Goal: Task Accomplishment & Management: Use online tool/utility

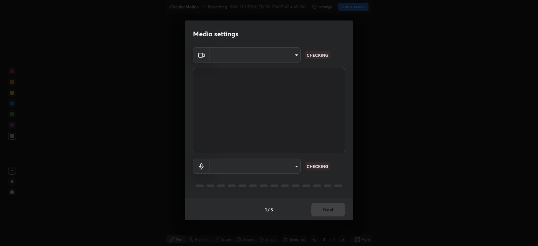
type input "db11550c6627cd1456fd7c992929e7e19338e9c76f4b1d491d27fd0e93a561d0"
click at [276, 165] on body "Erase all Circular Motion Recording WAS SCHEDULED TO START AT 4:45 PM Settings …" at bounding box center [269, 123] width 538 height 246
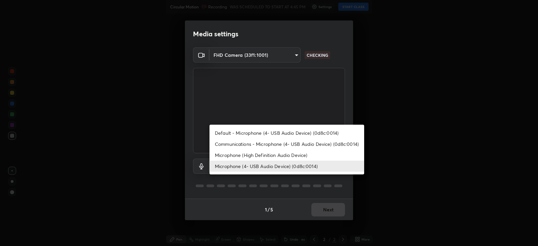
click at [273, 156] on li "Microphone (High Definition Audio Device)" at bounding box center [286, 155] width 155 height 11
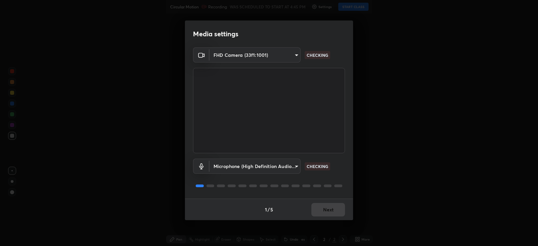
click at [273, 168] on body "Erase all Circular Motion Recording WAS SCHEDULED TO START AT 4:45 PM Settings …" at bounding box center [269, 123] width 538 height 246
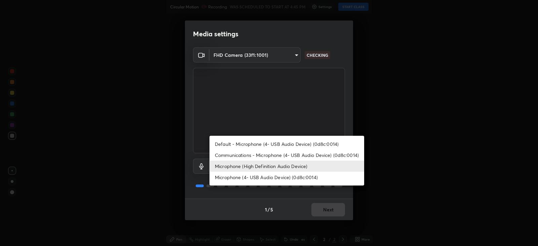
click at [267, 175] on li "Microphone (4- USB Audio Device) (0d8c:0014)" at bounding box center [286, 177] width 155 height 11
type input "d805ff438e7078c1de71cb4717de75612b37844973a4f27df63e8d5766dad93f"
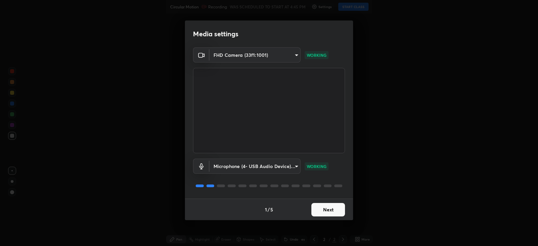
click at [331, 209] on button "Next" at bounding box center [328, 209] width 34 height 13
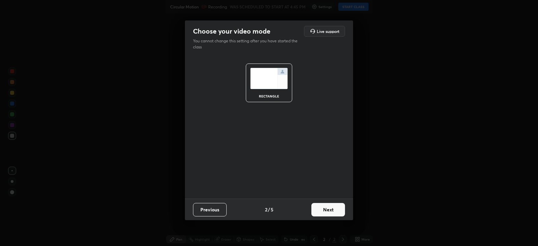
click at [330, 207] on button "Next" at bounding box center [328, 209] width 34 height 13
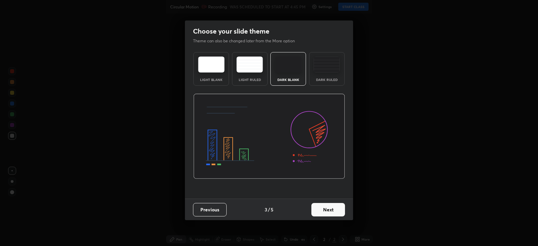
click at [330, 208] on button "Next" at bounding box center [328, 209] width 34 height 13
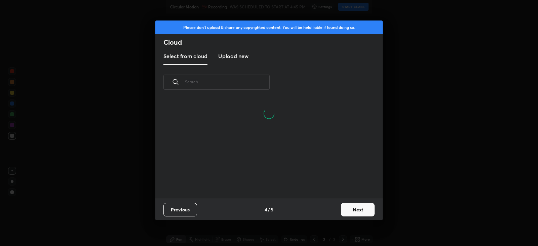
click at [239, 60] on h3 "Upload new" at bounding box center [233, 56] width 30 height 8
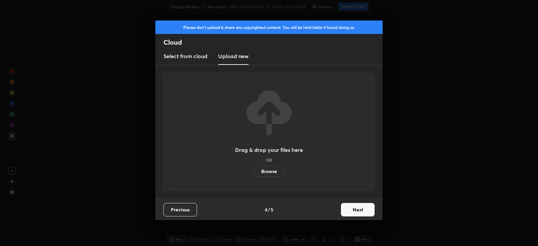
click at [271, 170] on label "Browse" at bounding box center [269, 171] width 30 height 11
click at [254, 170] on input "Browse" at bounding box center [254, 171] width 0 height 11
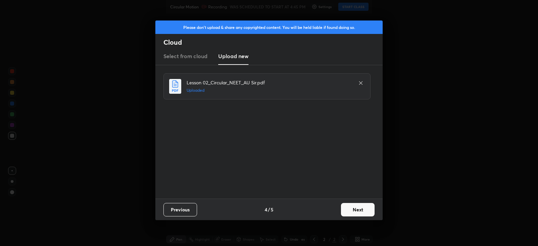
click at [357, 207] on button "Next" at bounding box center [358, 209] width 34 height 13
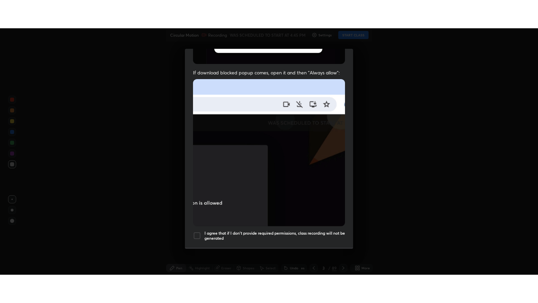
scroll to position [136, 0]
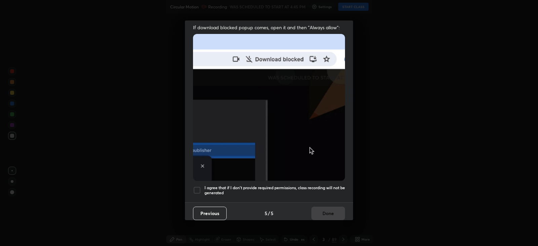
click at [199, 187] on div at bounding box center [197, 190] width 8 height 8
click at [328, 207] on button "Done" at bounding box center [328, 213] width 34 height 13
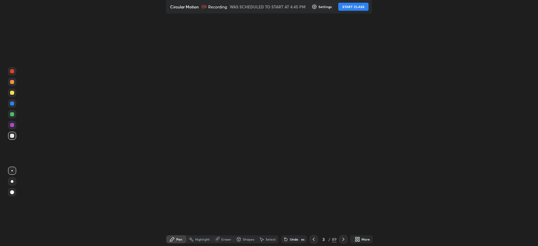
click at [342, 237] on icon at bounding box center [343, 239] width 5 height 5
click at [342, 238] on icon at bounding box center [343, 239] width 5 height 5
click at [313, 238] on icon at bounding box center [313, 239] width 5 height 5
click at [350, 7] on button "START CLASS" at bounding box center [353, 7] width 30 height 8
click at [358, 240] on icon at bounding box center [359, 241] width 2 height 2
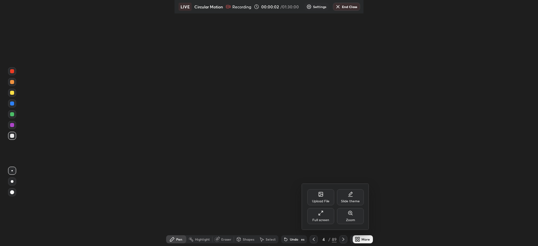
click at [322, 214] on icon at bounding box center [320, 212] width 5 height 5
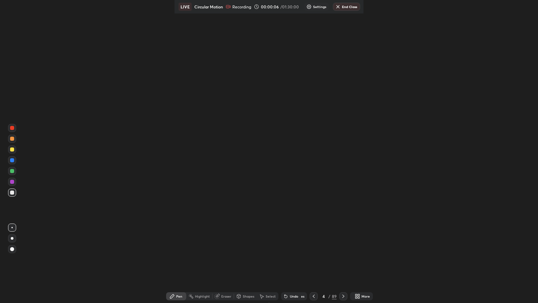
click at [341, 246] on div at bounding box center [343, 296] width 8 height 8
click at [361, 246] on div "More" at bounding box center [365, 295] width 8 height 3
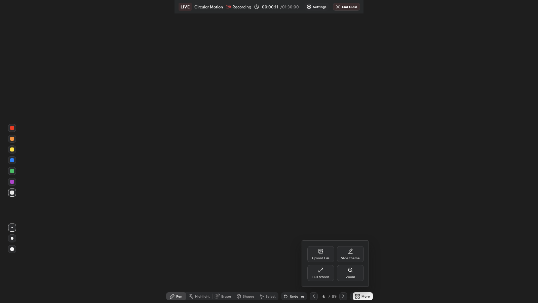
click at [323, 246] on div "Upload File" at bounding box center [320, 254] width 27 height 16
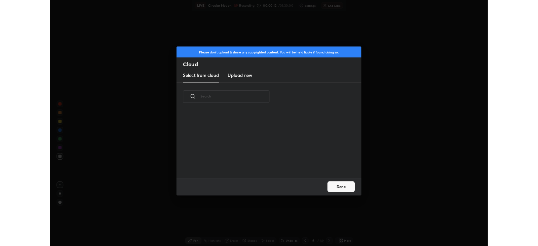
scroll to position [83, 216]
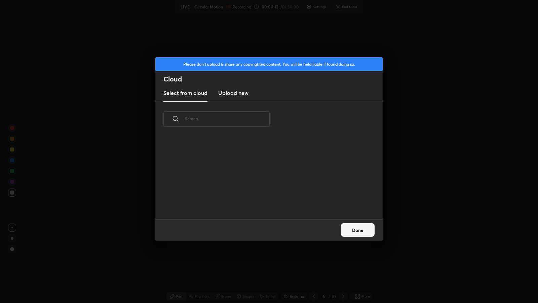
click at [241, 95] on h3 "Upload new" at bounding box center [233, 93] width 30 height 8
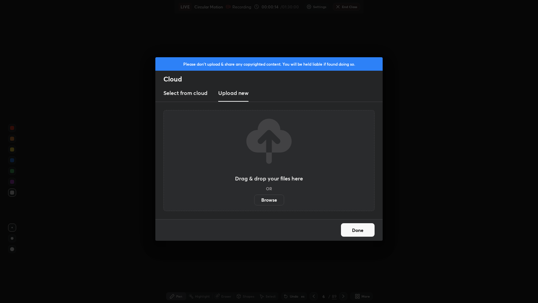
click at [271, 198] on label "Browse" at bounding box center [269, 199] width 30 height 11
click at [254, 198] on input "Browse" at bounding box center [254, 199] width 0 height 11
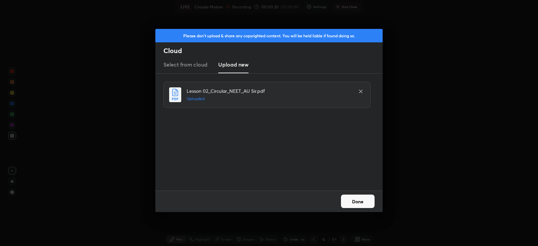
click at [356, 201] on button "Done" at bounding box center [358, 201] width 34 height 13
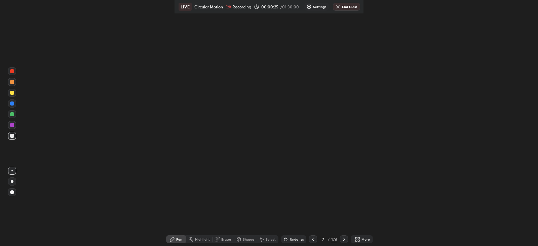
click at [358, 238] on icon at bounding box center [359, 238] width 2 height 2
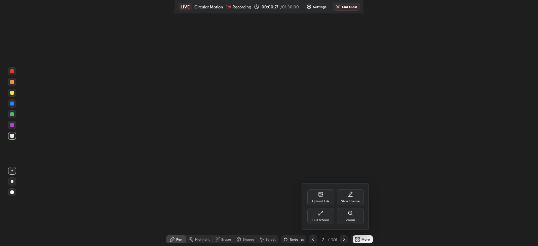
click at [323, 215] on div "Full screen" at bounding box center [320, 216] width 27 height 16
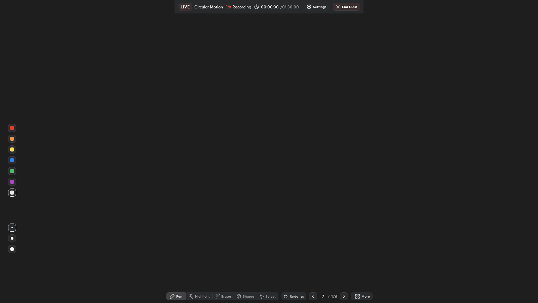
click at [312, 246] on icon at bounding box center [312, 295] width 5 height 5
click at [312, 246] on div at bounding box center [313, 296] width 8 height 8
click at [312, 246] on icon at bounding box center [312, 295] width 5 height 5
click at [314, 246] on icon at bounding box center [312, 295] width 5 height 5
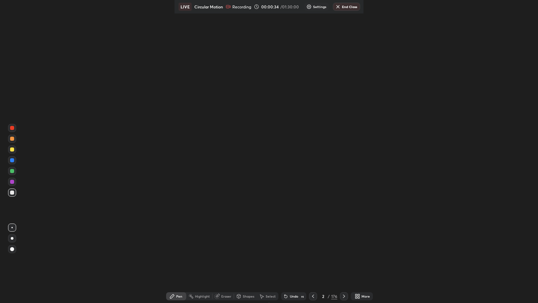
click at [313, 246] on icon at bounding box center [312, 295] width 5 height 5
click at [314, 246] on icon at bounding box center [312, 295] width 5 height 5
click at [358, 246] on icon at bounding box center [359, 295] width 2 height 2
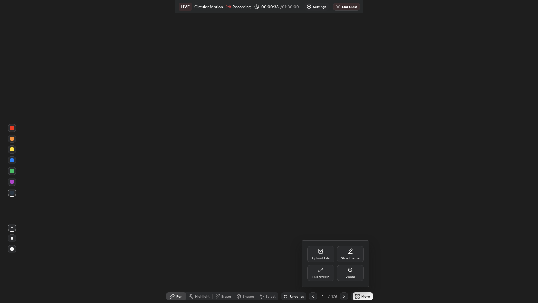
click at [323, 246] on div "Full screen" at bounding box center [320, 273] width 27 height 16
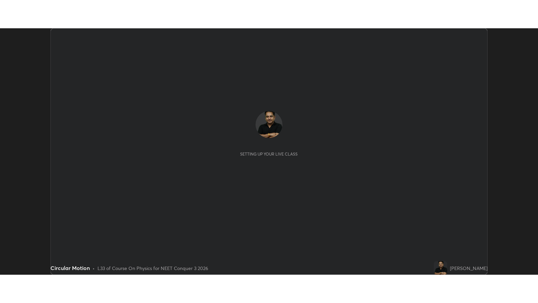
scroll to position [246, 538]
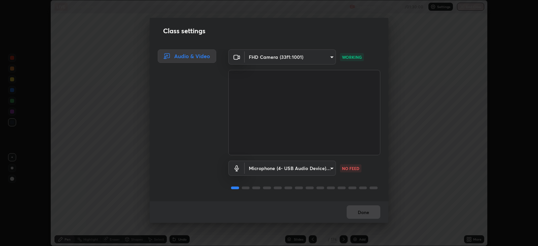
click at [315, 167] on body "Erase all LIVE Circular Motion Recording 00:01:11 / 01:30:00 Settings End Class…" at bounding box center [269, 123] width 538 height 246
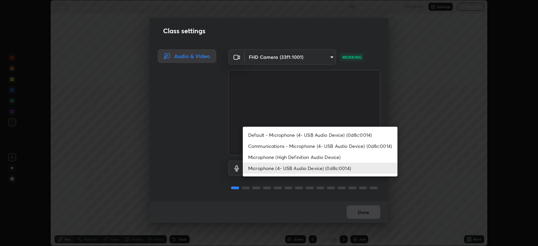
click at [311, 156] on li "Microphone (High Definition Audio Device)" at bounding box center [320, 157] width 155 height 11
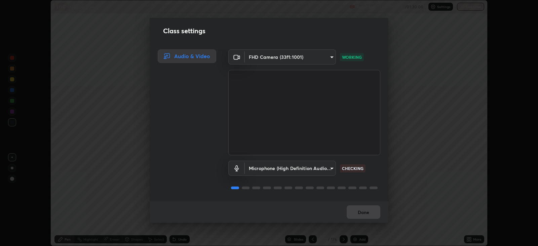
click at [314, 168] on body "Erase all LIVE Circular Motion Recording 00:01:13 / 01:30:00 Settings End Class…" at bounding box center [269, 123] width 538 height 246
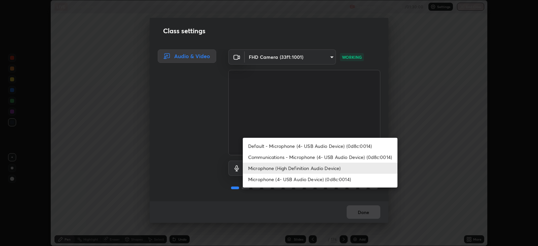
click at [307, 178] on li "Microphone (4- USB Audio Device) (0d8c:0014)" at bounding box center [320, 179] width 155 height 11
type input "d805ff438e7078c1de71cb4717de75612b37844973a4f27df63e8d5766dad93f"
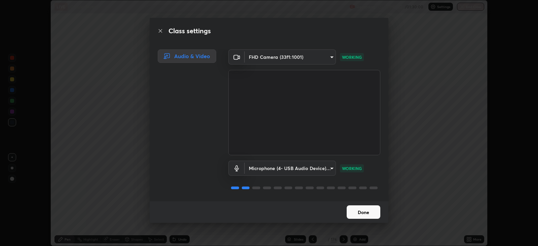
click at [363, 209] on button "Done" at bounding box center [364, 211] width 34 height 13
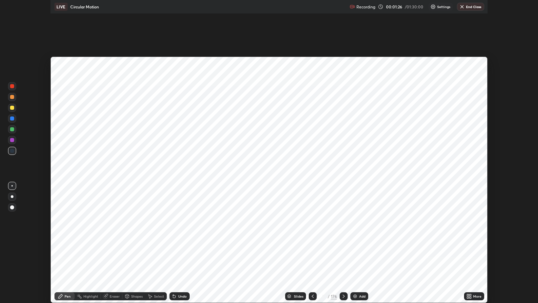
scroll to position [302, 538]
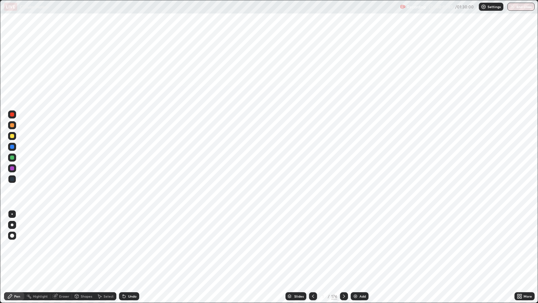
click at [298, 246] on div "Slides" at bounding box center [298, 295] width 9 height 3
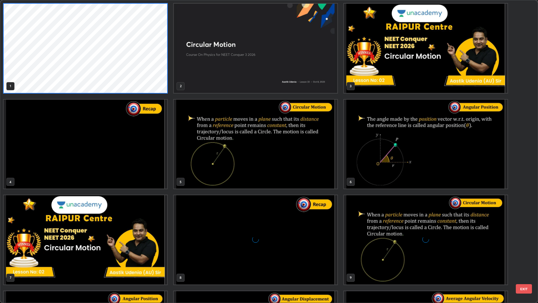
scroll to position [300, 534]
click at [399, 66] on img "grid" at bounding box center [425, 48] width 163 height 89
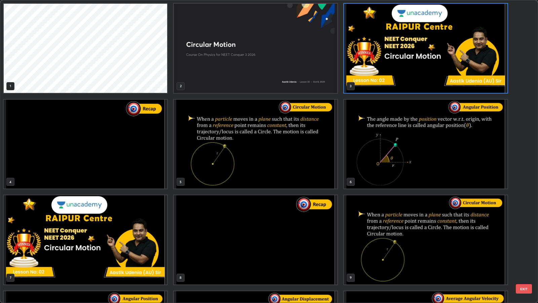
click at [527, 246] on button "EXIT" at bounding box center [524, 288] width 16 height 9
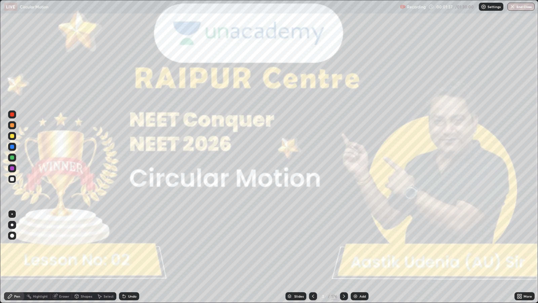
click at [343, 246] on div at bounding box center [344, 296] width 8 height 8
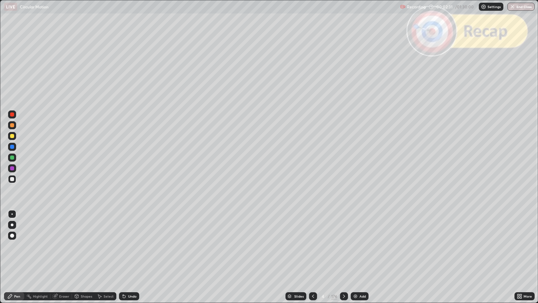
click at [343, 246] on icon at bounding box center [343, 295] width 5 height 5
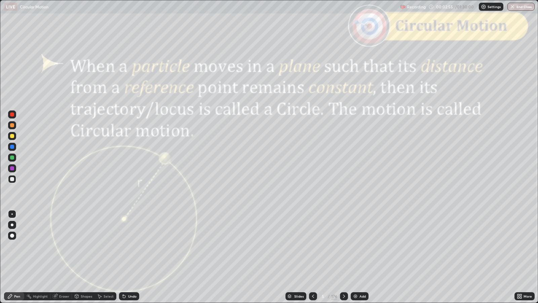
click at [343, 246] on icon at bounding box center [344, 295] width 2 height 3
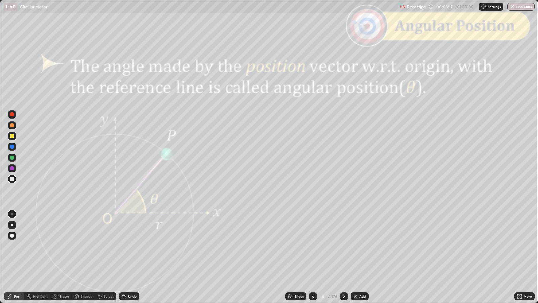
click at [343, 246] on icon at bounding box center [343, 295] width 5 height 5
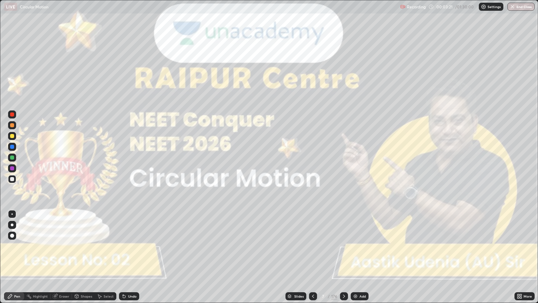
click at [342, 246] on div at bounding box center [344, 296] width 8 height 8
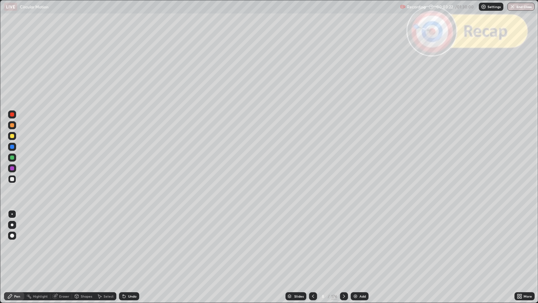
click at [343, 246] on div at bounding box center [344, 296] width 8 height 8
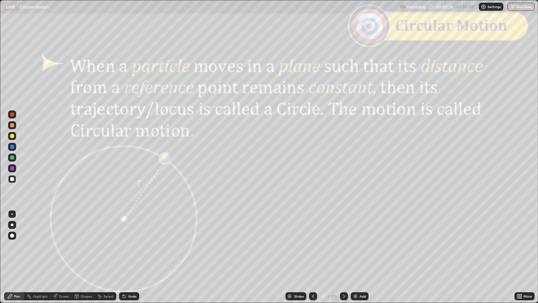
click at [343, 246] on icon at bounding box center [343, 295] width 5 height 5
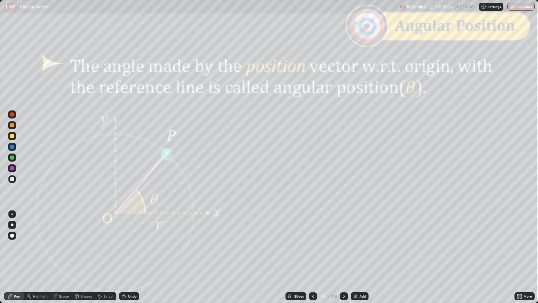
click at [343, 246] on icon at bounding box center [343, 295] width 5 height 5
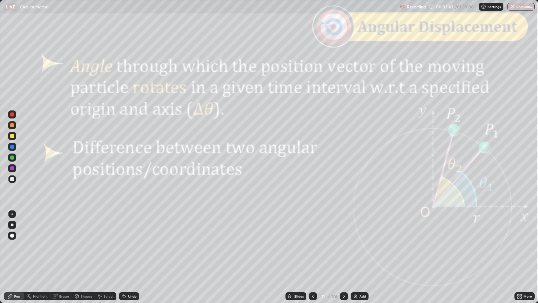
click at [129, 246] on div "Undo" at bounding box center [129, 296] width 20 height 8
click at [12, 224] on div at bounding box center [12, 224] width 3 height 3
click at [343, 246] on icon at bounding box center [343, 295] width 5 height 5
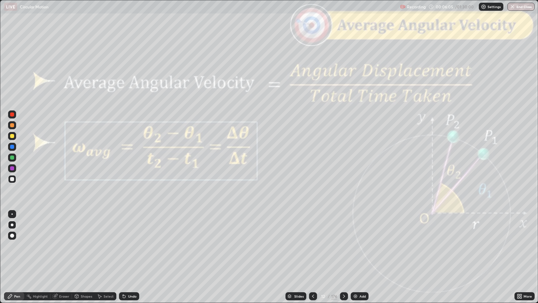
click at [343, 246] on icon at bounding box center [343, 295] width 5 height 5
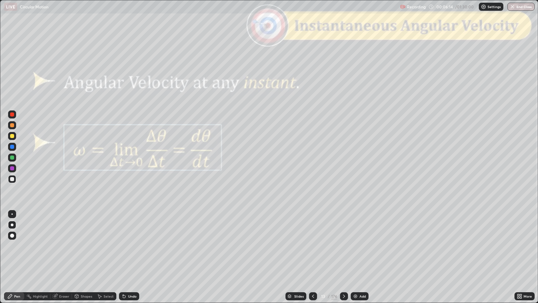
click at [343, 246] on icon at bounding box center [343, 295] width 5 height 5
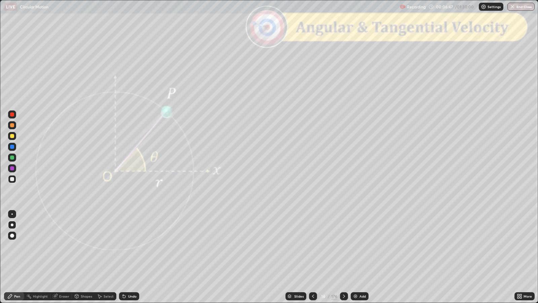
click at [342, 246] on icon at bounding box center [343, 295] width 5 height 5
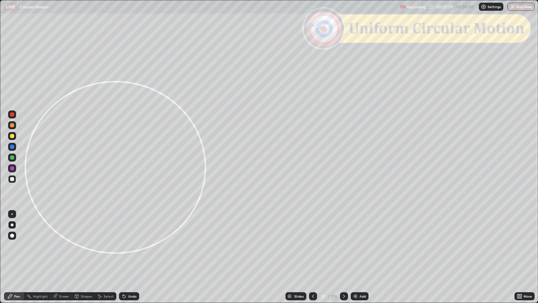
click at [12, 136] on div at bounding box center [12, 136] width 4 height 4
click at [81, 246] on div "Shapes" at bounding box center [83, 296] width 23 height 8
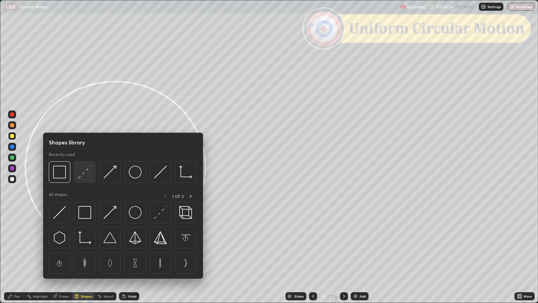
click at [82, 180] on div at bounding box center [85, 172] width 22 height 22
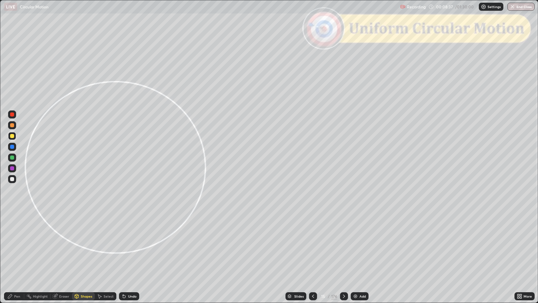
click at [12, 179] on div at bounding box center [12, 179] width 4 height 4
click at [17, 246] on div "Pen" at bounding box center [17, 295] width 6 height 3
click at [12, 134] on div at bounding box center [12, 136] width 4 height 4
click at [84, 246] on div "Shapes" at bounding box center [86, 295] width 11 height 3
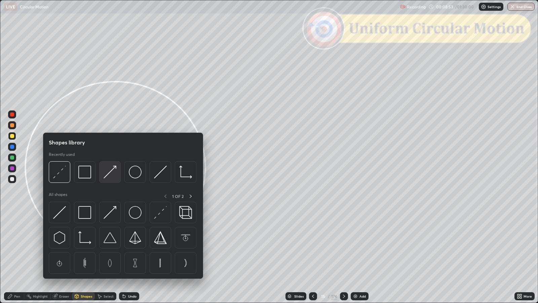
click at [110, 168] on img at bounding box center [110, 171] width 13 height 13
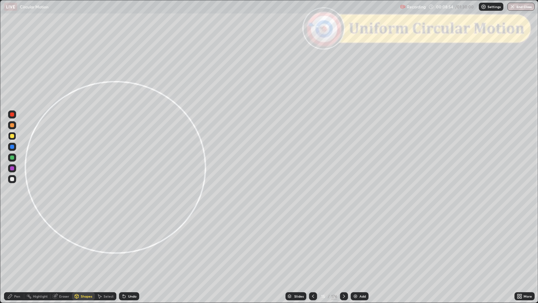
click at [12, 123] on div at bounding box center [12, 125] width 4 height 4
click at [135, 246] on div "Undo" at bounding box center [132, 295] width 8 height 3
click at [13, 138] on div at bounding box center [12, 136] width 4 height 4
click at [11, 124] on div at bounding box center [12, 125] width 4 height 4
click at [10, 246] on icon at bounding box center [10, 296] width 4 height 4
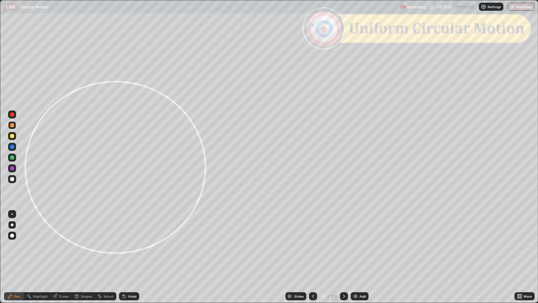
click at [343, 246] on icon at bounding box center [343, 295] width 5 height 5
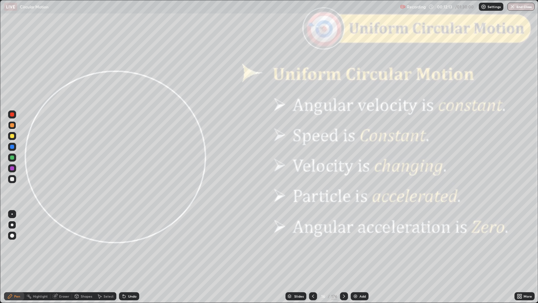
click at [343, 246] on icon at bounding box center [343, 295] width 5 height 5
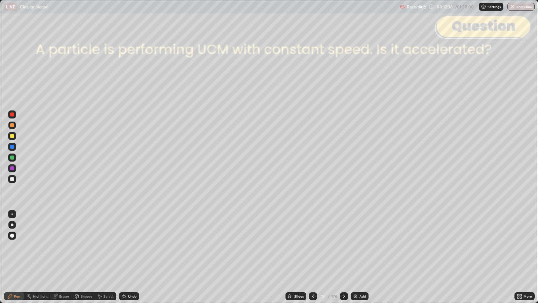
click at [343, 246] on icon at bounding box center [343, 295] width 5 height 5
click at [343, 246] on icon at bounding box center [344, 295] width 2 height 3
click at [342, 246] on icon at bounding box center [343, 295] width 5 height 5
click at [343, 246] on icon at bounding box center [343, 295] width 5 height 5
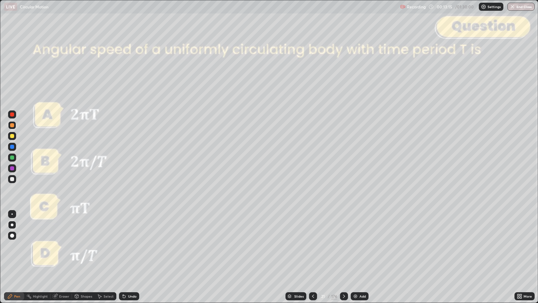
click at [313, 246] on icon at bounding box center [312, 295] width 5 height 5
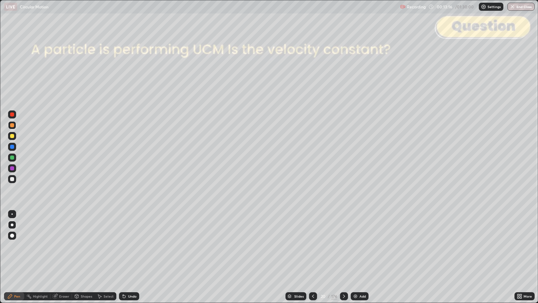
click at [361, 246] on div "Add" at bounding box center [362, 295] width 6 height 3
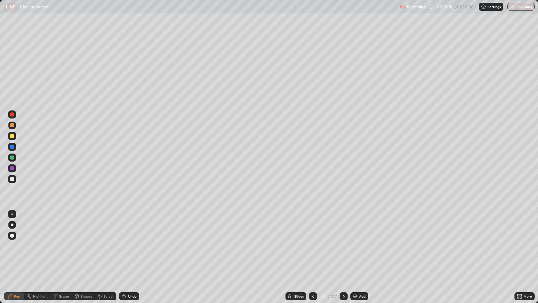
click at [13, 179] on div at bounding box center [12, 179] width 4 height 4
click at [12, 125] on div at bounding box center [12, 125] width 4 height 4
click at [88, 246] on div "Shapes" at bounding box center [86, 295] width 11 height 3
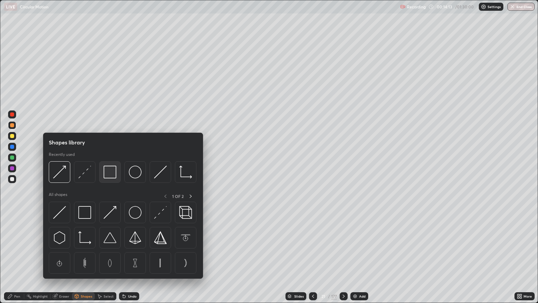
click at [108, 169] on img at bounding box center [110, 171] width 13 height 13
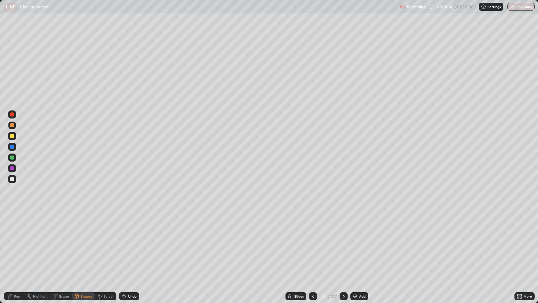
click at [10, 114] on div at bounding box center [12, 114] width 4 height 4
click at [12, 178] on div at bounding box center [12, 179] width 4 height 4
click at [132, 246] on div "Undo" at bounding box center [132, 295] width 8 height 3
click at [17, 246] on div "Pen" at bounding box center [17, 295] width 6 height 3
click at [11, 126] on div at bounding box center [12, 125] width 4 height 4
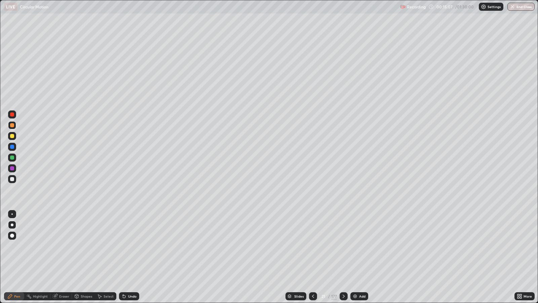
click at [84, 246] on div "Shapes" at bounding box center [86, 295] width 11 height 3
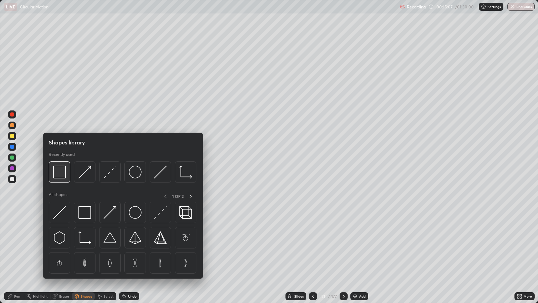
click at [60, 173] on img at bounding box center [59, 171] width 13 height 13
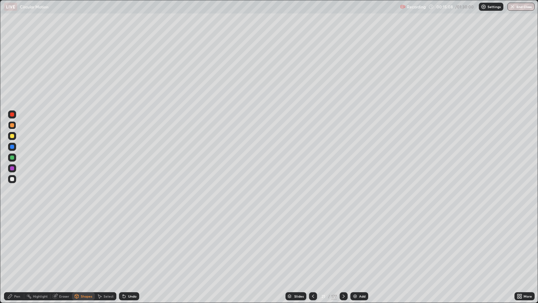
click at [13, 115] on div at bounding box center [12, 114] width 4 height 4
click at [12, 125] on div at bounding box center [12, 125] width 4 height 4
click at [14, 246] on div "Pen" at bounding box center [17, 295] width 6 height 3
click at [81, 246] on div "Shapes" at bounding box center [83, 296] width 23 height 8
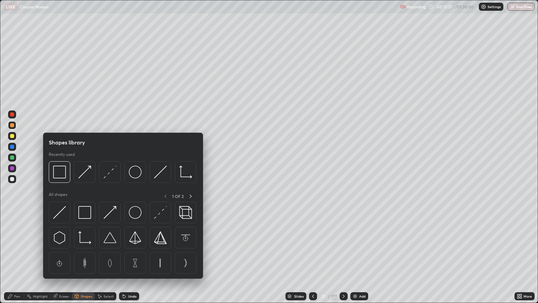
click at [61, 174] on img at bounding box center [59, 171] width 13 height 13
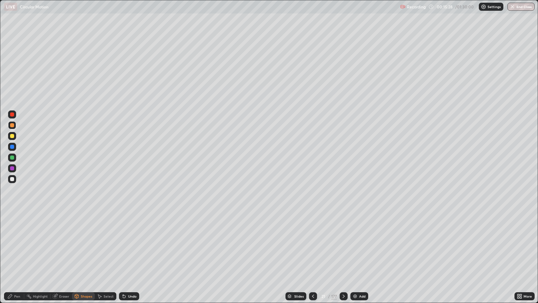
click at [13, 115] on div at bounding box center [12, 114] width 4 height 4
click at [11, 135] on div at bounding box center [12, 136] width 4 height 4
click at [131, 246] on div "Undo" at bounding box center [132, 295] width 8 height 3
click at [11, 246] on icon at bounding box center [9, 295] width 5 height 5
click at [343, 246] on icon at bounding box center [343, 295] width 5 height 5
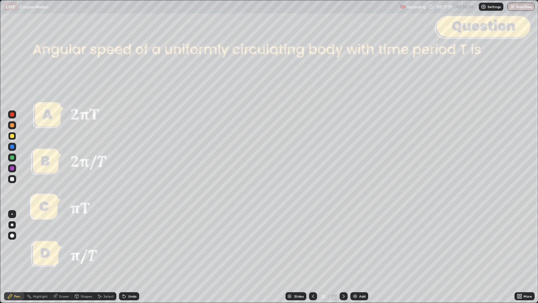
click at [343, 246] on icon at bounding box center [343, 295] width 5 height 5
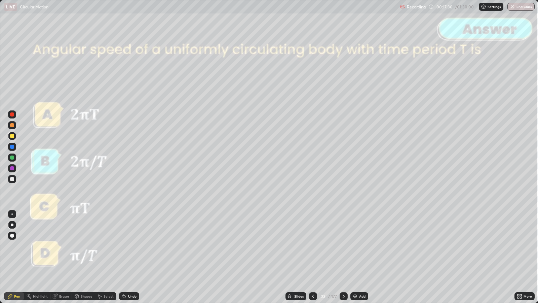
click at [343, 246] on icon at bounding box center [343, 295] width 5 height 5
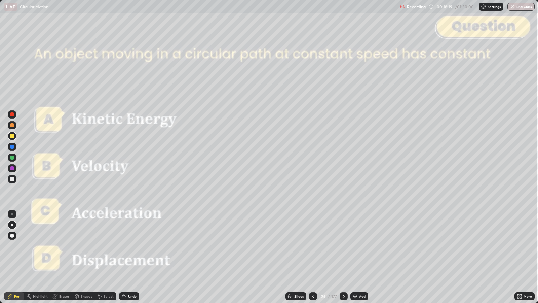
click at [343, 246] on icon at bounding box center [343, 295] width 5 height 5
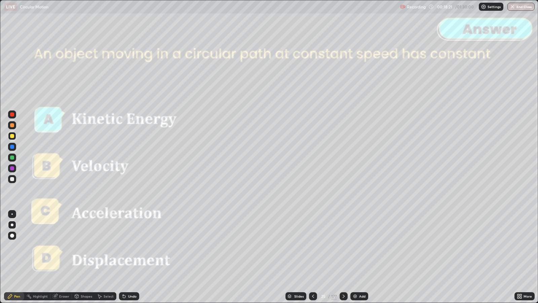
click at [343, 246] on icon at bounding box center [343, 295] width 5 height 5
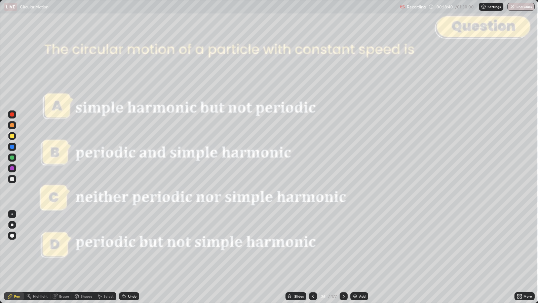
click at [12, 115] on div at bounding box center [12, 114] width 4 height 4
click at [343, 246] on icon at bounding box center [343, 295] width 5 height 5
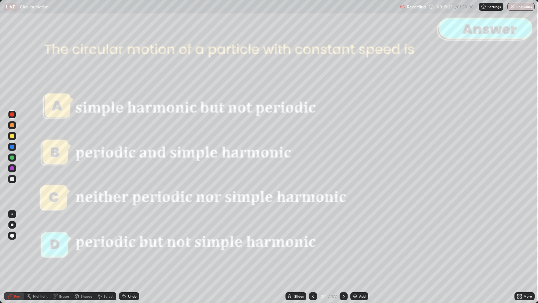
click at [343, 246] on icon at bounding box center [343, 295] width 5 height 5
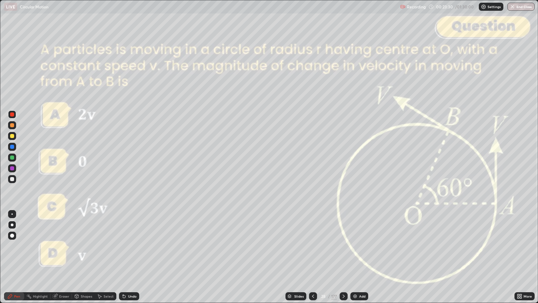
click at [66, 246] on div "Eraser" at bounding box center [64, 295] width 10 height 3
click at [13, 246] on div "Pen" at bounding box center [14, 296] width 20 height 8
click at [14, 157] on div at bounding box center [12, 157] width 4 height 4
click at [13, 178] on div at bounding box center [12, 179] width 4 height 4
click at [12, 156] on div at bounding box center [12, 157] width 4 height 4
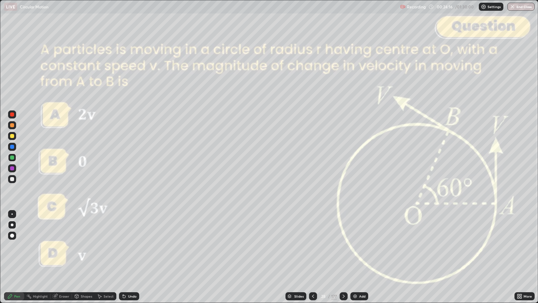
click at [131, 246] on div "Undo" at bounding box center [129, 296] width 20 height 8
click at [13, 115] on div at bounding box center [12, 114] width 4 height 4
click at [83, 246] on div "Shapes" at bounding box center [86, 295] width 11 height 3
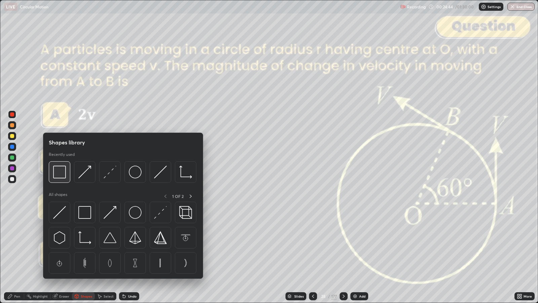
click at [57, 178] on img at bounding box center [59, 171] width 13 height 13
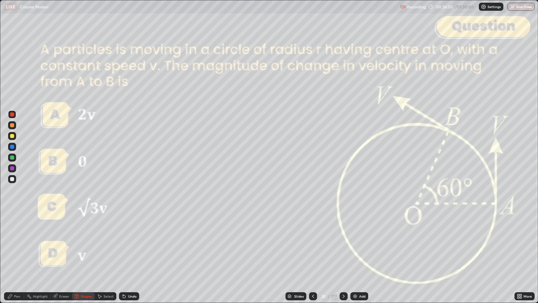
click at [13, 136] on div at bounding box center [12, 136] width 4 height 4
click at [18, 246] on div "Pen" at bounding box center [17, 295] width 6 height 3
click at [82, 246] on div "Shapes" at bounding box center [86, 295] width 11 height 3
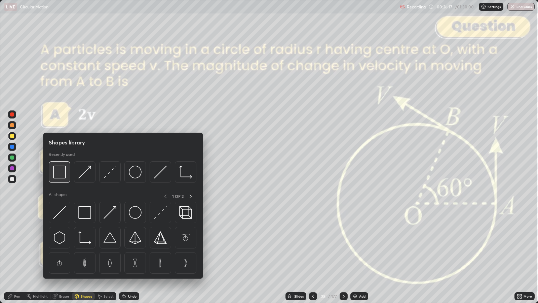
click at [59, 173] on img at bounding box center [59, 171] width 13 height 13
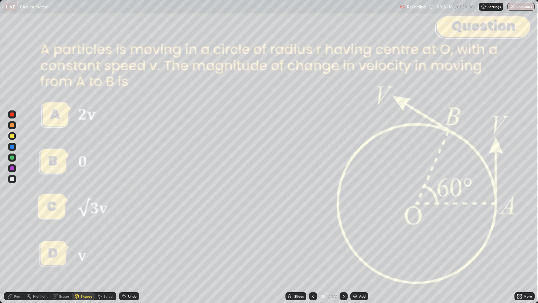
click at [13, 115] on div at bounding box center [12, 114] width 4 height 4
click at [13, 246] on div "Pen" at bounding box center [14, 296] width 20 height 8
click at [343, 246] on icon at bounding box center [343, 295] width 5 height 5
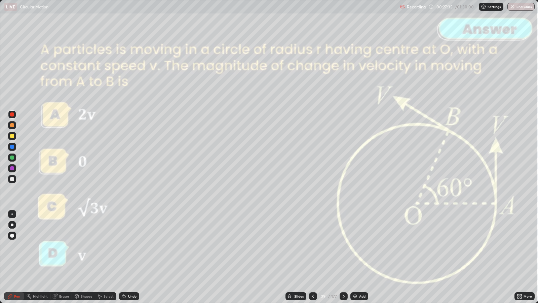
click at [343, 246] on icon at bounding box center [343, 295] width 5 height 5
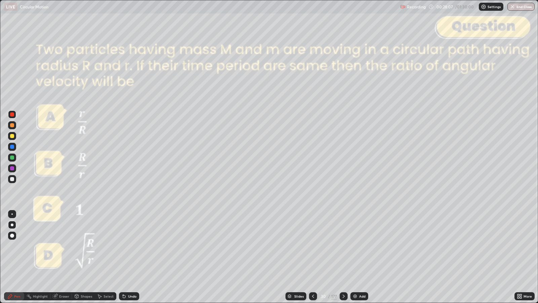
click at [10, 179] on div at bounding box center [12, 179] width 4 height 4
click at [343, 246] on icon at bounding box center [343, 295] width 5 height 5
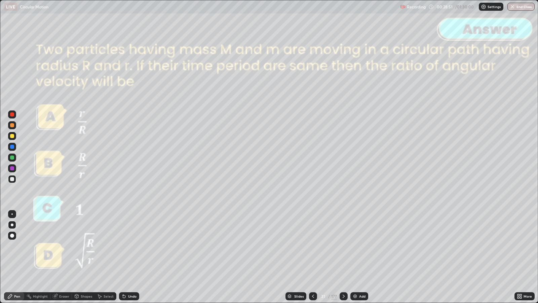
click at [345, 246] on icon at bounding box center [343, 295] width 5 height 5
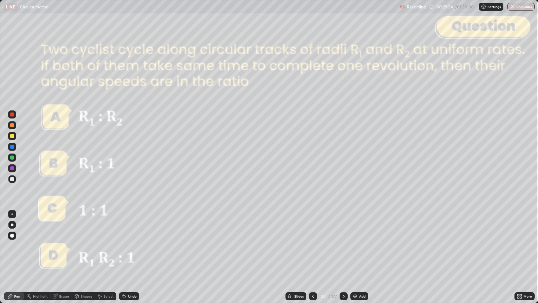
click at [342, 246] on icon at bounding box center [343, 295] width 5 height 5
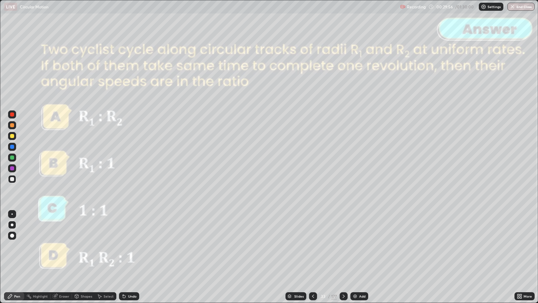
click at [343, 246] on icon at bounding box center [343, 295] width 5 height 5
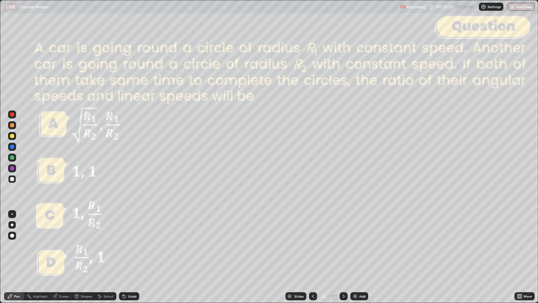
click at [343, 246] on icon at bounding box center [343, 295] width 5 height 5
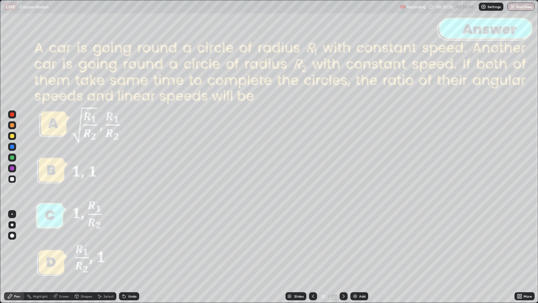
click at [343, 246] on icon at bounding box center [344, 295] width 2 height 3
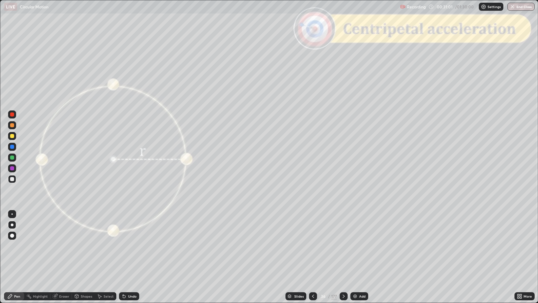
click at [12, 125] on div at bounding box center [12, 125] width 4 height 4
click at [84, 246] on div "Shapes" at bounding box center [86, 295] width 11 height 3
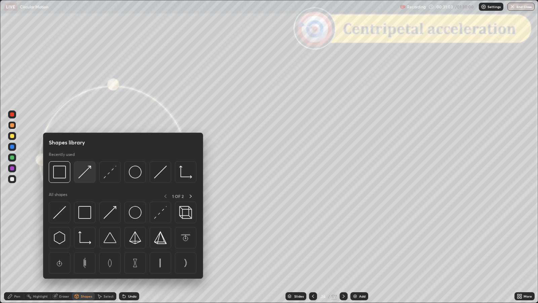
click at [85, 170] on img at bounding box center [84, 171] width 13 height 13
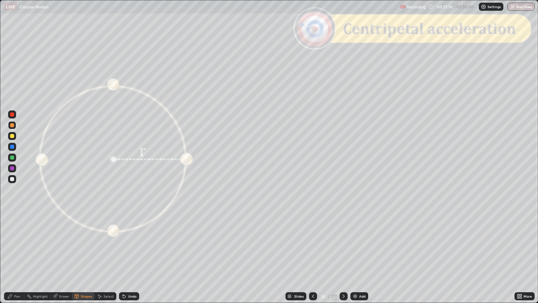
click at [84, 246] on div "Shapes" at bounding box center [86, 295] width 11 height 3
click at [11, 179] on div at bounding box center [12, 179] width 4 height 4
click at [84, 246] on div "Shapes" at bounding box center [86, 295] width 11 height 3
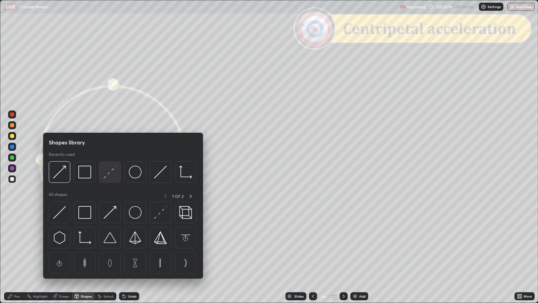
click at [109, 178] on div at bounding box center [110, 172] width 22 height 22
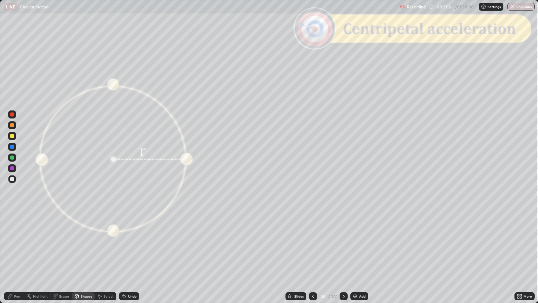
click at [15, 246] on div "Pen" at bounding box center [17, 295] width 6 height 3
click at [13, 125] on div at bounding box center [12, 125] width 4 height 4
click at [82, 246] on div "Shapes" at bounding box center [83, 296] width 23 height 8
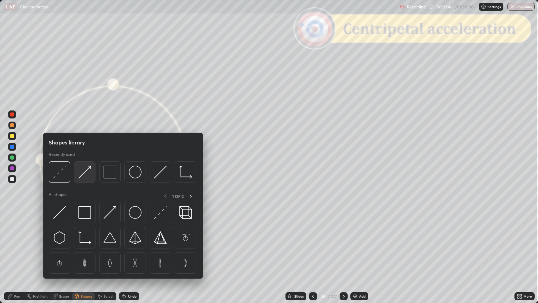
click at [84, 173] on img at bounding box center [84, 171] width 13 height 13
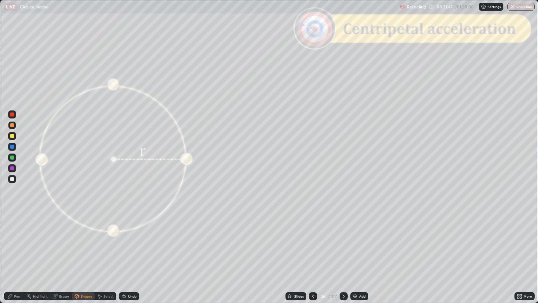
click at [12, 157] on div at bounding box center [12, 157] width 4 height 4
click at [13, 246] on div "Pen" at bounding box center [14, 296] width 20 height 8
click at [13, 116] on div at bounding box center [12, 114] width 4 height 4
click at [12, 158] on div at bounding box center [12, 157] width 4 height 4
click at [13, 124] on div at bounding box center [12, 125] width 4 height 4
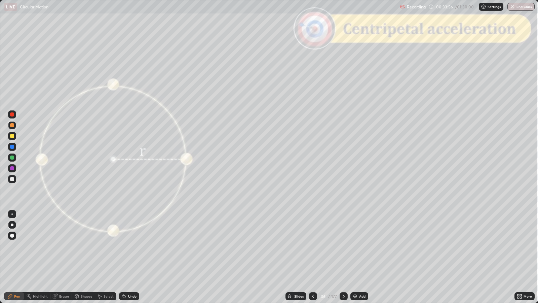
click at [83, 246] on div "Shapes" at bounding box center [86, 295] width 11 height 3
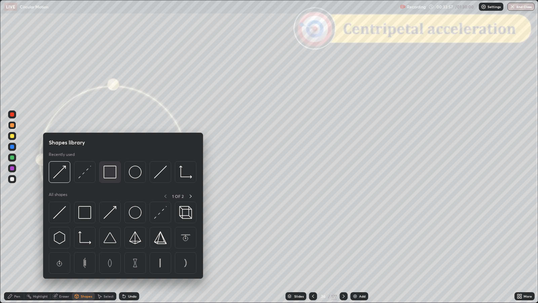
click at [111, 171] on img at bounding box center [110, 171] width 13 height 13
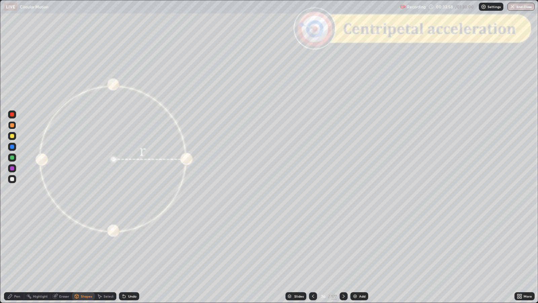
click at [14, 116] on div at bounding box center [12, 114] width 8 height 8
click at [12, 134] on div at bounding box center [12, 136] width 4 height 4
click at [17, 246] on div "Pen" at bounding box center [17, 295] width 6 height 3
click at [85, 246] on div "Shapes" at bounding box center [86, 295] width 11 height 3
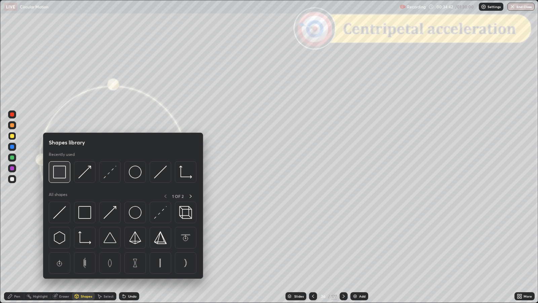
click at [59, 172] on img at bounding box center [59, 171] width 13 height 13
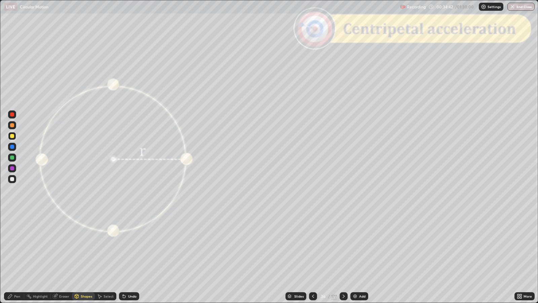
click at [12, 114] on div at bounding box center [12, 114] width 4 height 4
click at [12, 136] on div at bounding box center [12, 136] width 4 height 4
click at [16, 246] on div "Pen" at bounding box center [17, 295] width 6 height 3
click at [81, 246] on div "Shapes" at bounding box center [86, 295] width 11 height 3
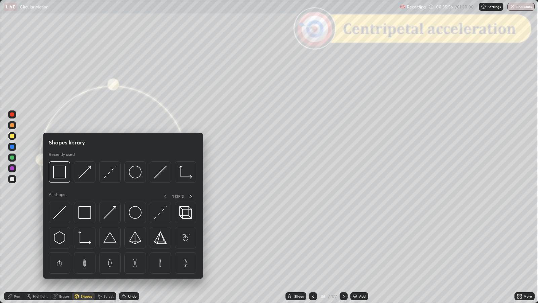
click at [13, 114] on div at bounding box center [12, 114] width 4 height 4
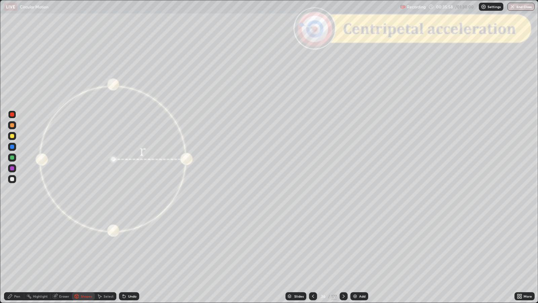
click at [85, 246] on div "Shapes" at bounding box center [86, 295] width 11 height 3
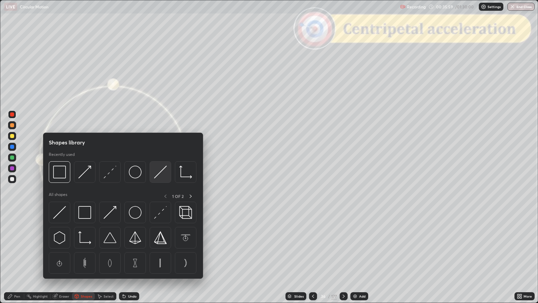
click at [163, 171] on img at bounding box center [160, 171] width 13 height 13
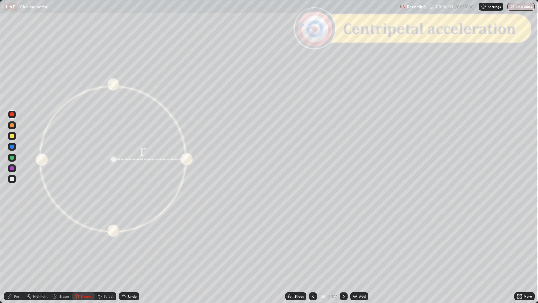
click at [130, 246] on div "Undo" at bounding box center [132, 295] width 8 height 3
click at [87, 246] on div "Shapes" at bounding box center [86, 295] width 11 height 3
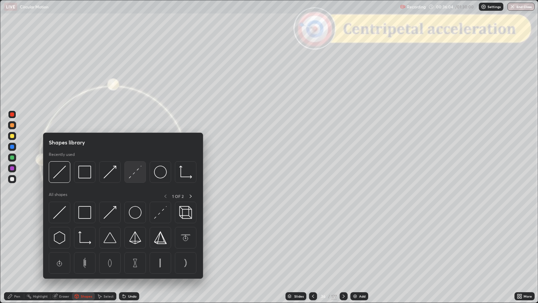
click at [138, 172] on img at bounding box center [135, 171] width 13 height 13
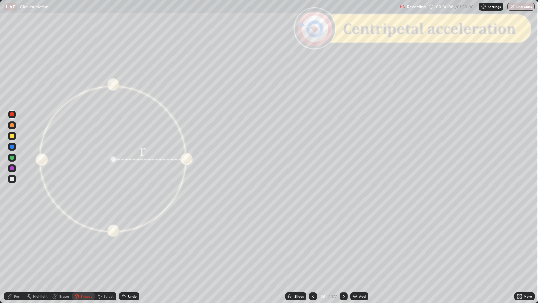
click at [15, 246] on div "Pen" at bounding box center [17, 295] width 6 height 3
click at [13, 177] on div at bounding box center [12, 179] width 4 height 4
click at [342, 246] on div at bounding box center [344, 296] width 8 height 8
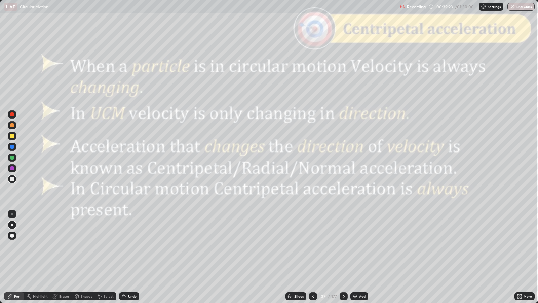
click at [343, 246] on icon at bounding box center [343, 295] width 5 height 5
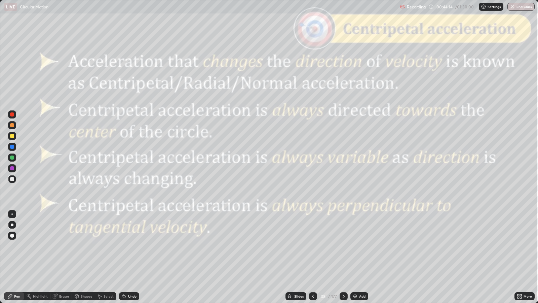
click at [342, 246] on div at bounding box center [344, 296] width 8 height 8
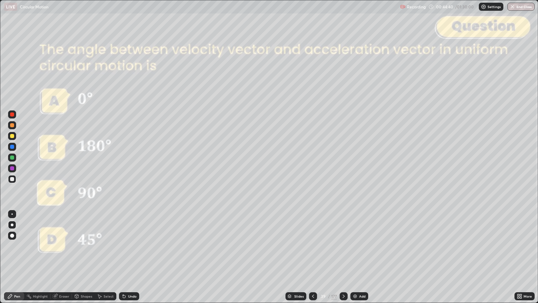
click at [343, 246] on icon at bounding box center [343, 295] width 5 height 5
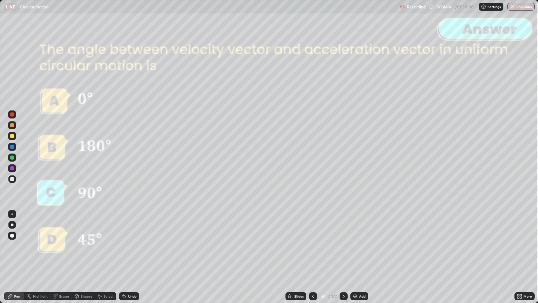
click at [344, 246] on icon at bounding box center [343, 295] width 5 height 5
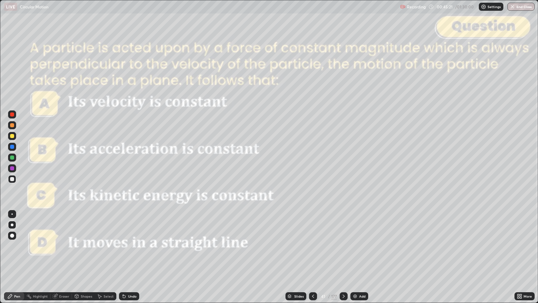
click at [343, 246] on icon at bounding box center [343, 295] width 5 height 5
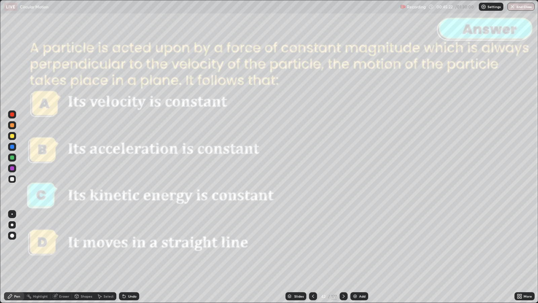
click at [345, 246] on icon at bounding box center [343, 295] width 5 height 5
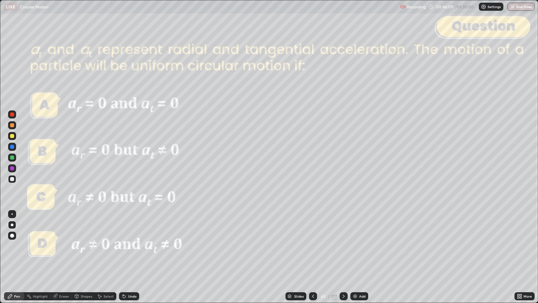
click at [341, 246] on icon at bounding box center [343, 295] width 5 height 5
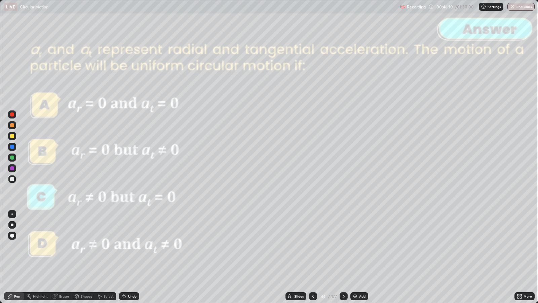
click at [342, 246] on icon at bounding box center [343, 295] width 5 height 5
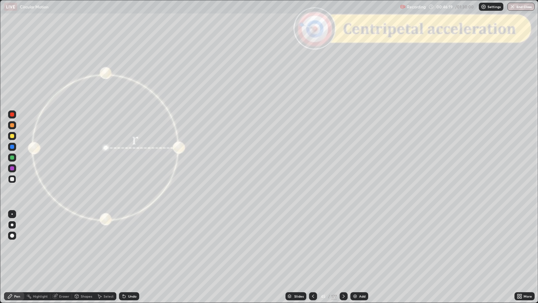
click at [344, 246] on icon at bounding box center [343, 295] width 5 height 5
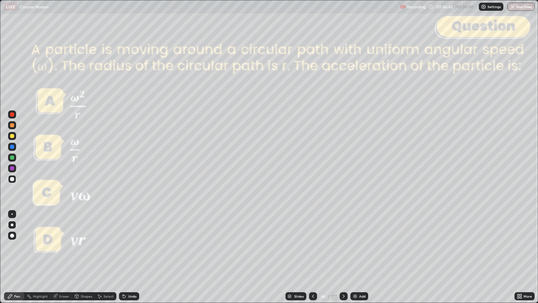
click at [343, 246] on icon at bounding box center [343, 295] width 5 height 5
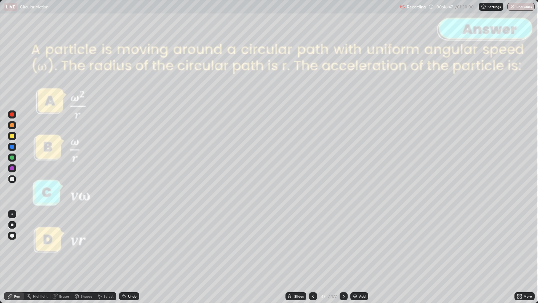
click at [343, 246] on icon at bounding box center [343, 295] width 5 height 5
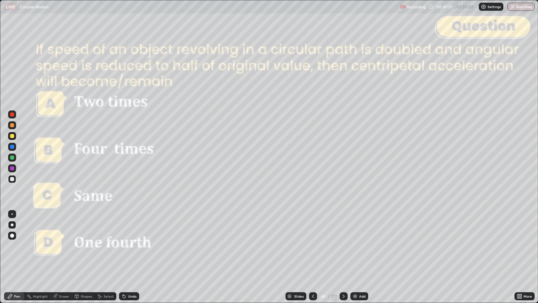
click at [345, 246] on icon at bounding box center [343, 295] width 5 height 5
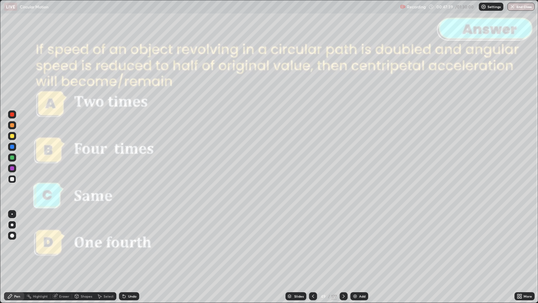
click at [343, 246] on icon at bounding box center [343, 295] width 5 height 5
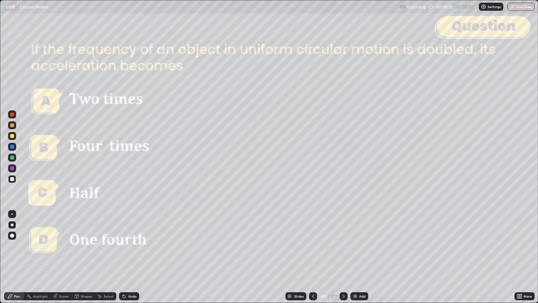
click at [342, 246] on icon at bounding box center [343, 295] width 5 height 5
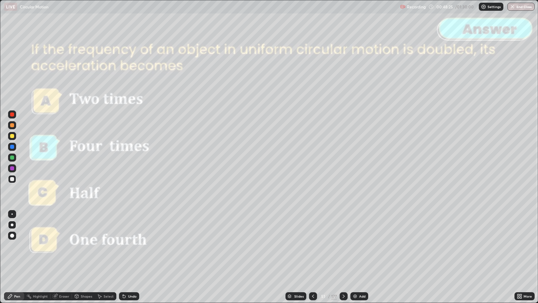
click at [343, 246] on icon at bounding box center [343, 295] width 5 height 5
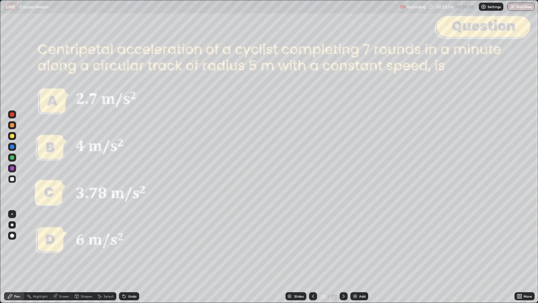
click at [343, 246] on icon at bounding box center [343, 295] width 5 height 5
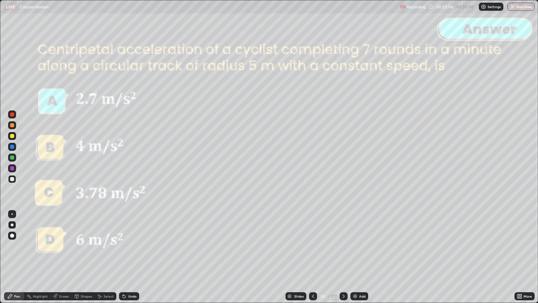
click at [343, 246] on icon at bounding box center [344, 295] width 2 height 3
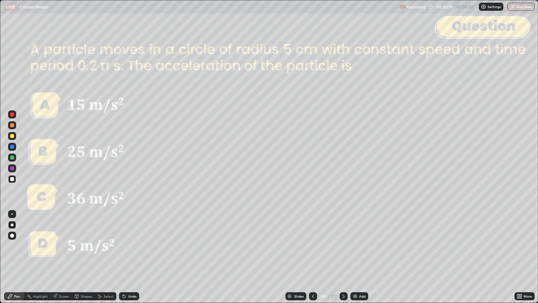
click at [303, 246] on div "Slides" at bounding box center [298, 295] width 9 height 3
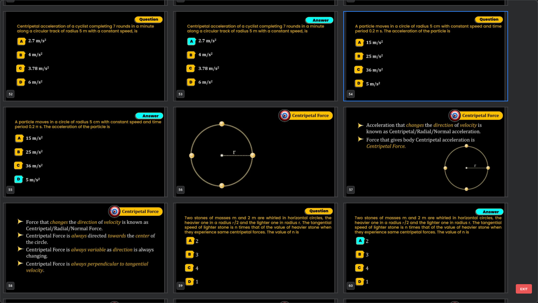
scroll to position [1625, 0]
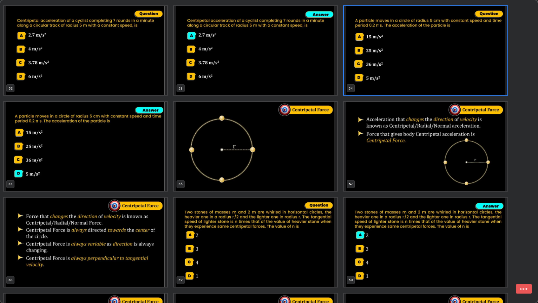
click at [525, 246] on button "EXIT" at bounding box center [524, 288] width 16 height 9
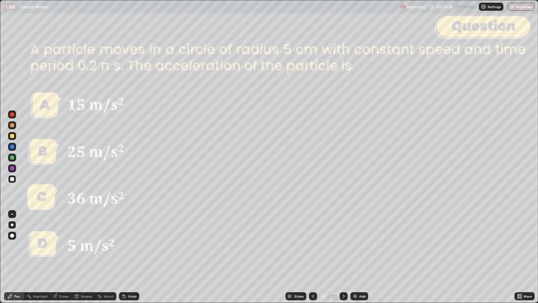
click at [343, 246] on icon at bounding box center [343, 295] width 5 height 5
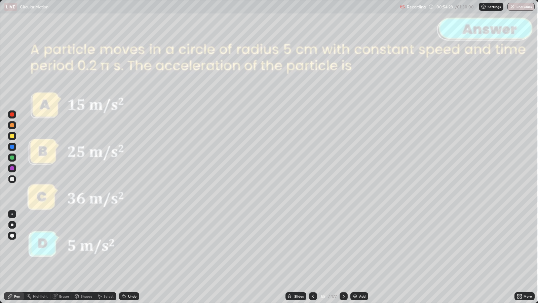
click at [343, 246] on icon at bounding box center [343, 295] width 5 height 5
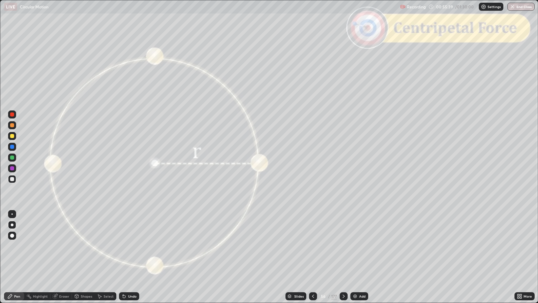
click at [82, 246] on div "Shapes" at bounding box center [86, 295] width 11 height 3
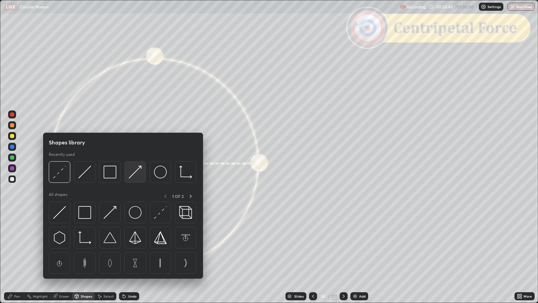
click at [136, 172] on img at bounding box center [135, 171] width 13 height 13
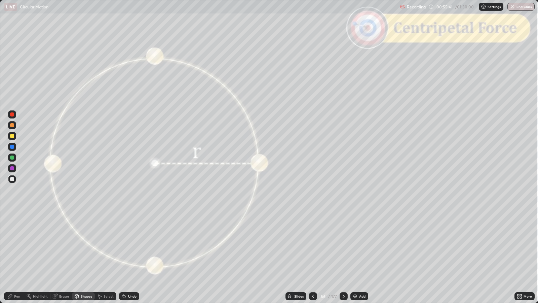
click at [12, 125] on div at bounding box center [12, 125] width 4 height 4
click at [12, 157] on div at bounding box center [12, 157] width 4 height 4
click at [82, 246] on div "Shapes" at bounding box center [83, 296] width 23 height 8
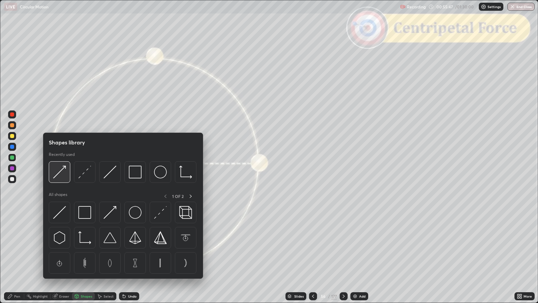
click at [59, 175] on img at bounding box center [59, 171] width 13 height 13
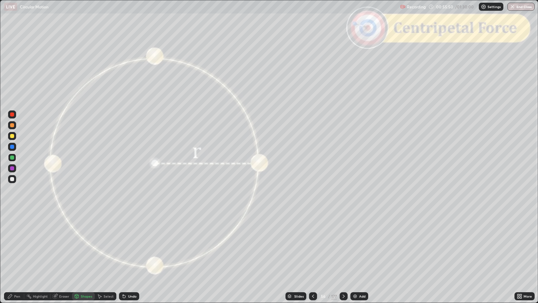
click at [11, 246] on div "Pen" at bounding box center [14, 296] width 20 height 8
click at [86, 246] on div "Shapes" at bounding box center [86, 295] width 11 height 3
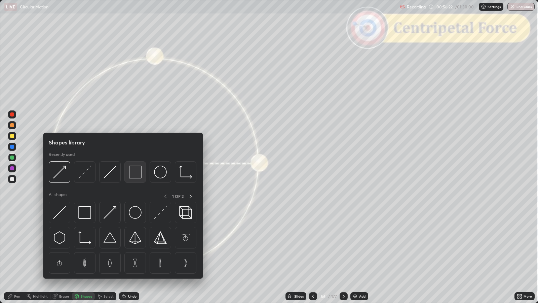
click at [135, 174] on img at bounding box center [135, 171] width 13 height 13
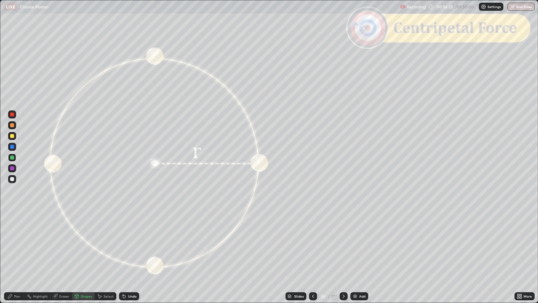
click at [12, 115] on div at bounding box center [12, 114] width 4 height 4
click at [343, 246] on icon at bounding box center [343, 295] width 5 height 5
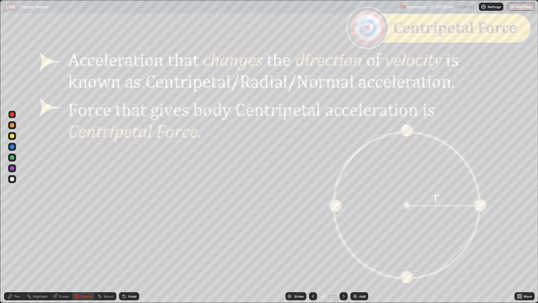
click at [344, 246] on icon at bounding box center [343, 295] width 5 height 5
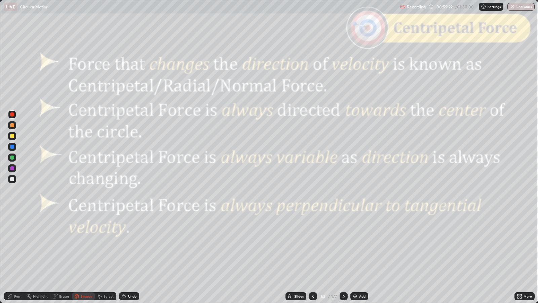
click at [343, 246] on icon at bounding box center [343, 295] width 5 height 5
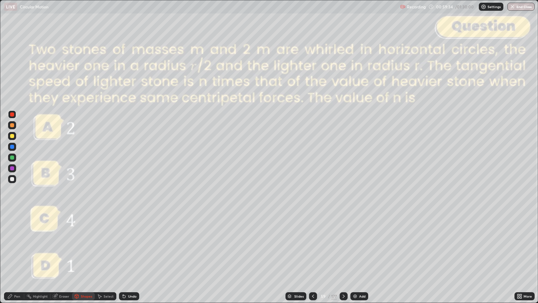
click at [298, 246] on div "Slides" at bounding box center [298, 295] width 9 height 3
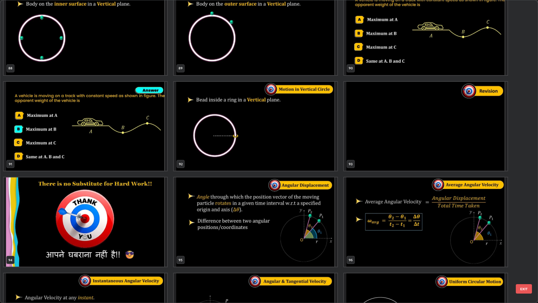
scroll to position [2788, 0]
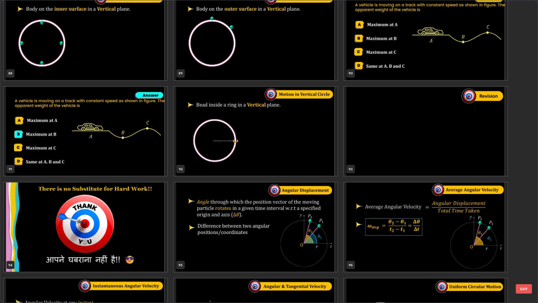
click at [529, 246] on button "EXIT" at bounding box center [524, 288] width 16 height 9
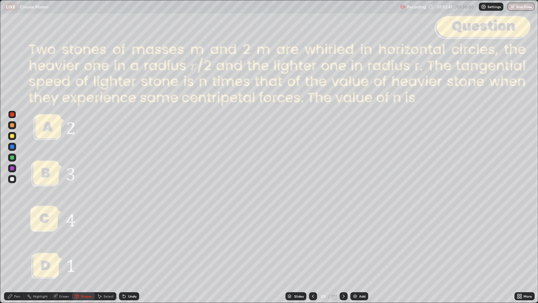
click at [12, 179] on div at bounding box center [12, 179] width 4 height 4
click at [14, 246] on div "Pen" at bounding box center [17, 295] width 6 height 3
click at [13, 115] on div at bounding box center [12, 114] width 4 height 4
click at [12, 136] on div at bounding box center [12, 136] width 4 height 4
click at [12, 116] on div at bounding box center [12, 114] width 4 height 4
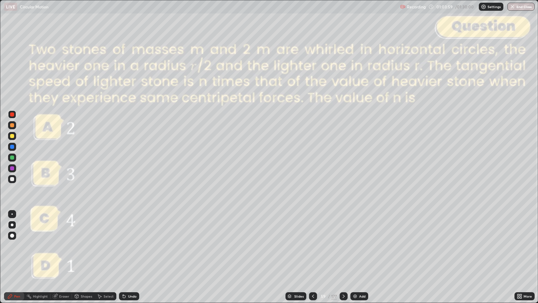
click at [13, 134] on div at bounding box center [12, 136] width 4 height 4
click at [14, 116] on div at bounding box center [12, 114] width 8 height 8
click at [343, 246] on icon at bounding box center [343, 295] width 5 height 5
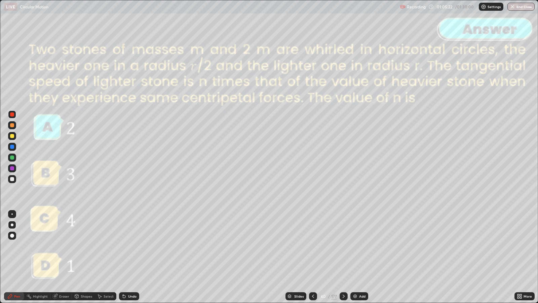
click at [343, 246] on icon at bounding box center [343, 295] width 5 height 5
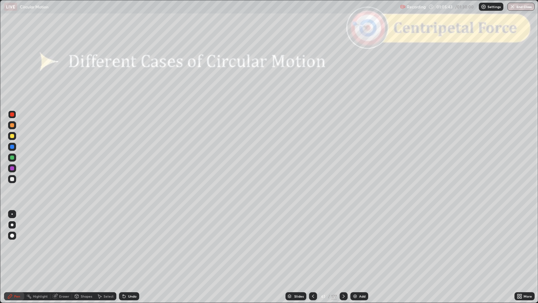
click at [344, 246] on div at bounding box center [344, 296] width 8 height 8
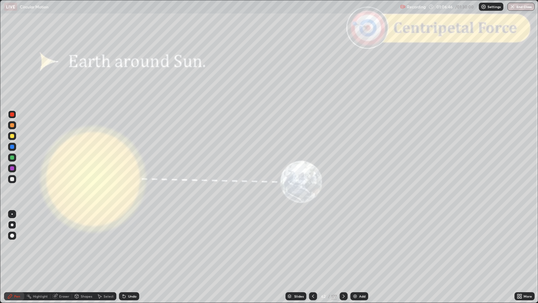
click at [343, 246] on icon at bounding box center [343, 295] width 5 height 5
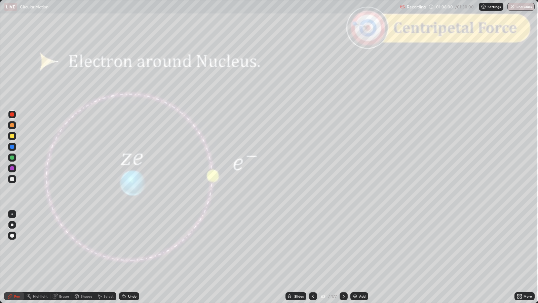
click at [342, 246] on icon at bounding box center [343, 295] width 5 height 5
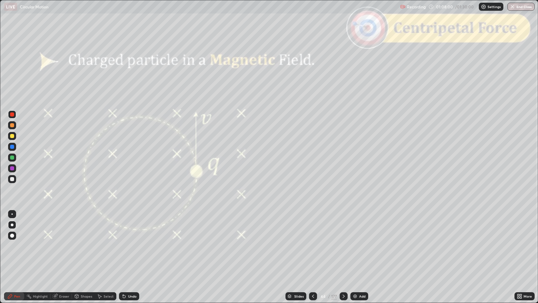
click at [342, 246] on icon at bounding box center [343, 295] width 5 height 5
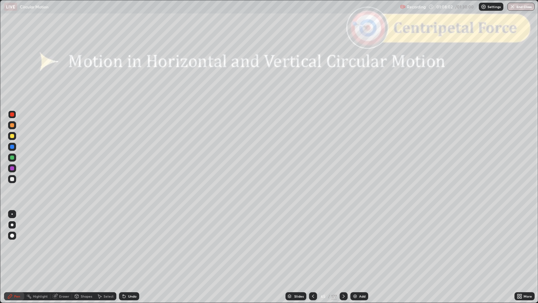
click at [313, 246] on icon at bounding box center [312, 295] width 5 height 5
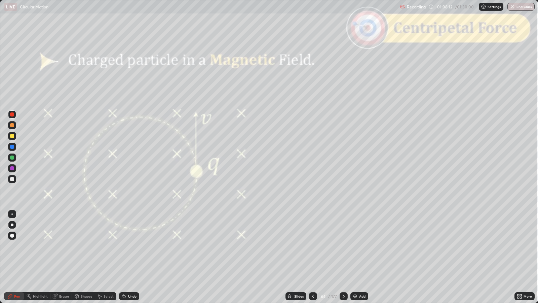
click at [12, 137] on div at bounding box center [12, 136] width 4 height 4
click at [344, 246] on icon at bounding box center [343, 295] width 5 height 5
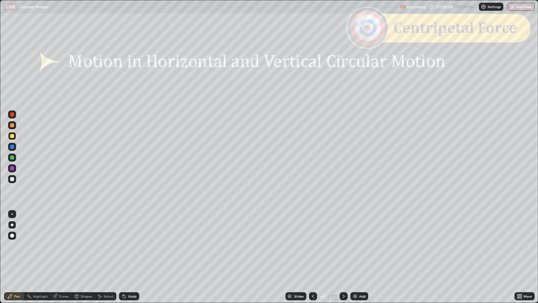
click at [343, 246] on icon at bounding box center [343, 295] width 5 height 5
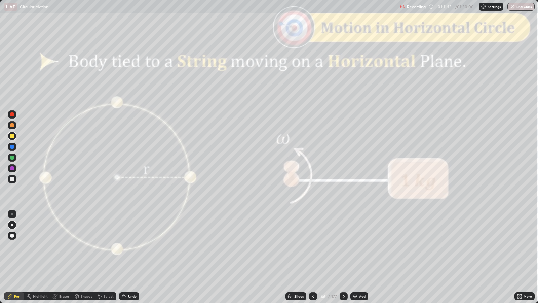
click at [14, 114] on div at bounding box center [12, 114] width 4 height 4
click at [85, 246] on div "Shapes" at bounding box center [86, 295] width 11 height 3
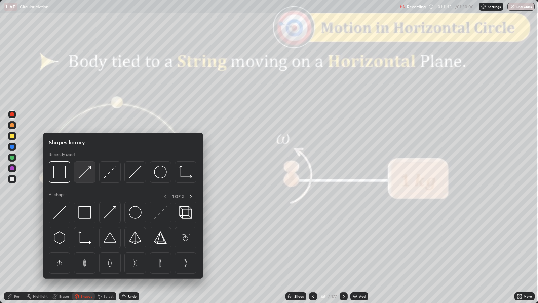
click at [82, 173] on img at bounding box center [84, 171] width 13 height 13
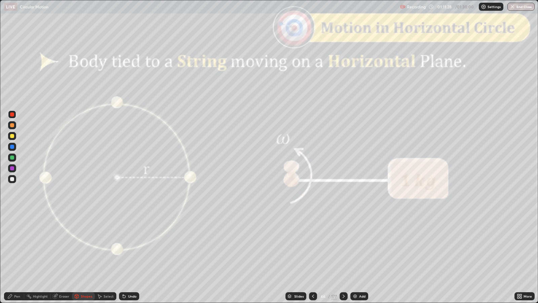
click at [82, 246] on div "Shapes" at bounding box center [86, 295] width 11 height 3
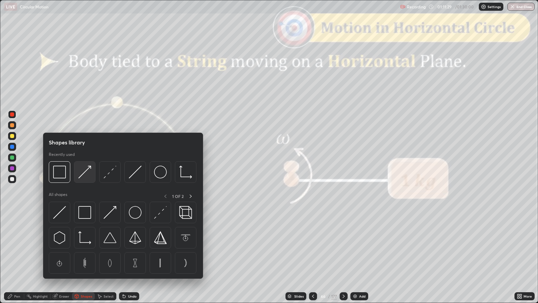
click at [86, 176] on img at bounding box center [84, 171] width 13 height 13
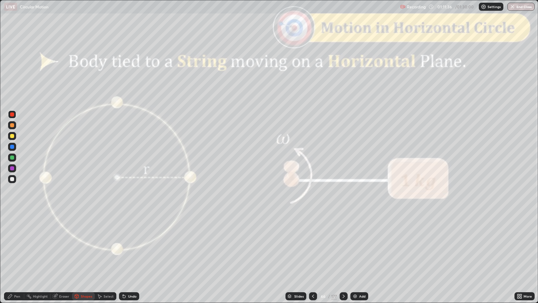
click at [83, 246] on div "Shapes" at bounding box center [86, 295] width 11 height 3
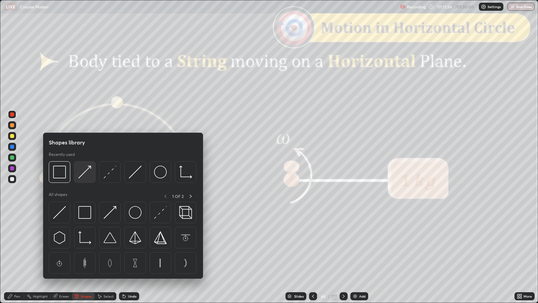
click at [89, 173] on img at bounding box center [84, 171] width 13 height 13
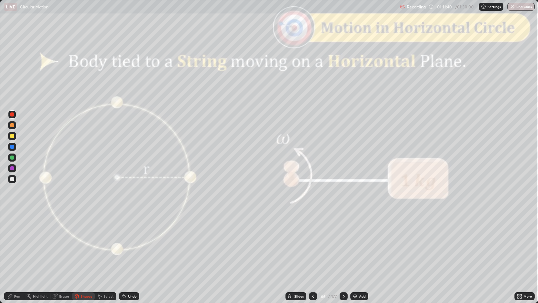
click at [17, 246] on div "Pen" at bounding box center [17, 295] width 6 height 3
click at [12, 125] on div at bounding box center [12, 125] width 4 height 4
click at [84, 246] on div "Shapes" at bounding box center [86, 295] width 11 height 3
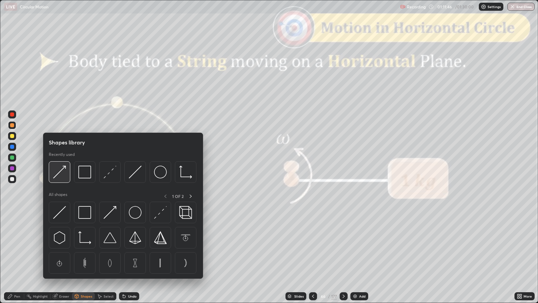
click at [59, 173] on img at bounding box center [59, 171] width 13 height 13
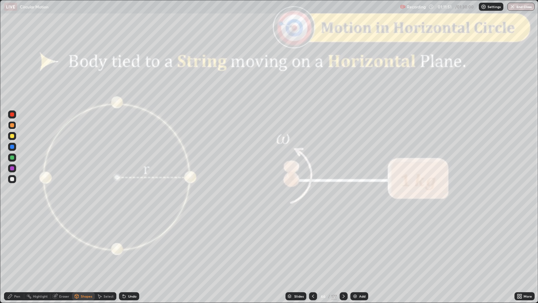
click at [17, 246] on div "Pen" at bounding box center [17, 295] width 6 height 3
click at [128, 246] on div "Undo" at bounding box center [132, 295] width 8 height 3
click at [12, 167] on div at bounding box center [12, 168] width 4 height 4
click at [12, 158] on div at bounding box center [12, 157] width 4 height 4
click at [82, 246] on div "Shapes" at bounding box center [86, 295] width 11 height 3
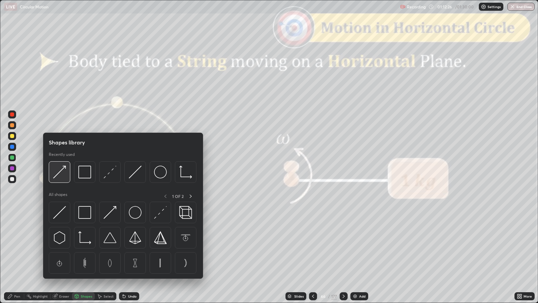
click at [59, 177] on img at bounding box center [59, 171] width 13 height 13
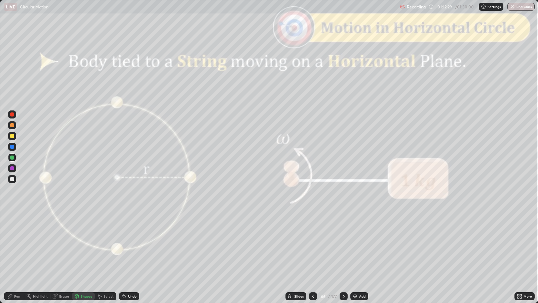
click at [15, 246] on div "Pen" at bounding box center [17, 295] width 6 height 3
click at [343, 246] on icon at bounding box center [343, 295] width 5 height 5
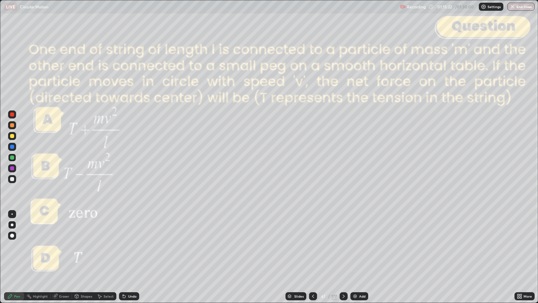
click at [343, 246] on icon at bounding box center [343, 295] width 5 height 5
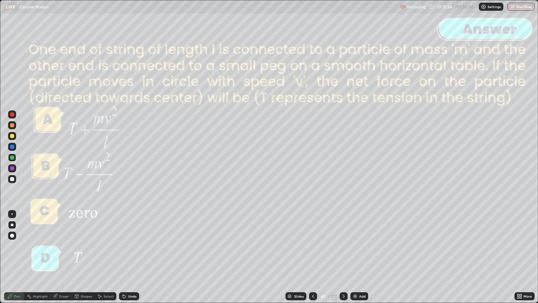
click at [343, 246] on icon at bounding box center [344, 295] width 2 height 3
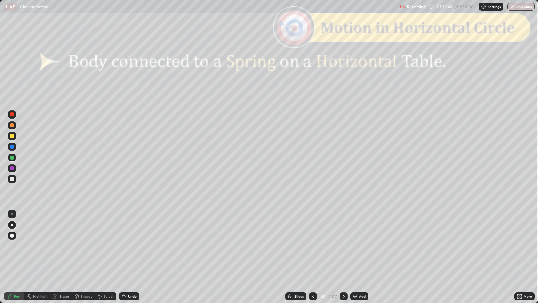
click at [13, 114] on div at bounding box center [12, 114] width 4 height 4
click at [87, 246] on div "Shapes" at bounding box center [86, 295] width 11 height 3
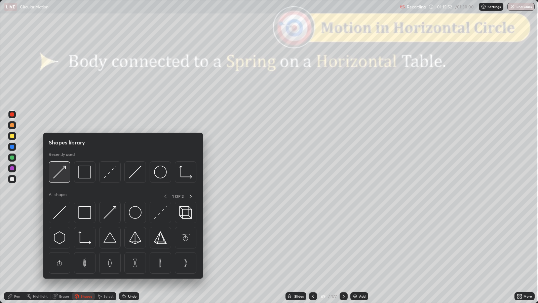
click at [62, 176] on img at bounding box center [59, 171] width 13 height 13
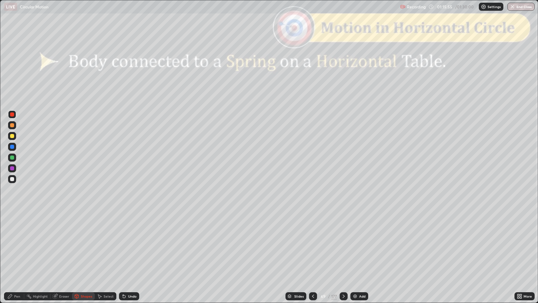
click at [10, 246] on icon at bounding box center [10, 296] width 4 height 4
click at [13, 125] on div at bounding box center [12, 125] width 4 height 4
click at [84, 246] on div "Shapes" at bounding box center [86, 295] width 11 height 3
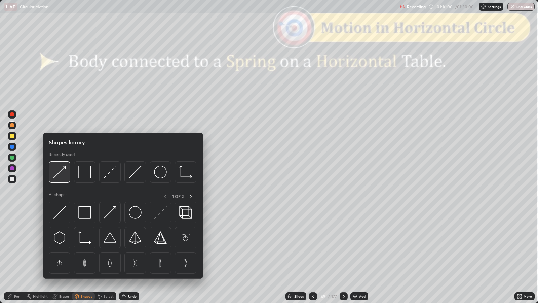
click at [58, 177] on img at bounding box center [59, 171] width 13 height 13
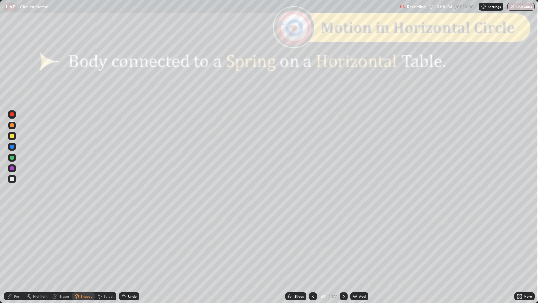
click at [16, 246] on div "Pen" at bounding box center [17, 295] width 6 height 3
click at [12, 136] on div at bounding box center [12, 136] width 4 height 4
click at [84, 246] on div "Shapes" at bounding box center [86, 295] width 11 height 3
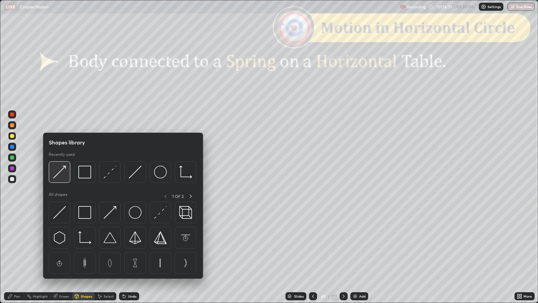
click at [59, 175] on img at bounding box center [59, 171] width 13 height 13
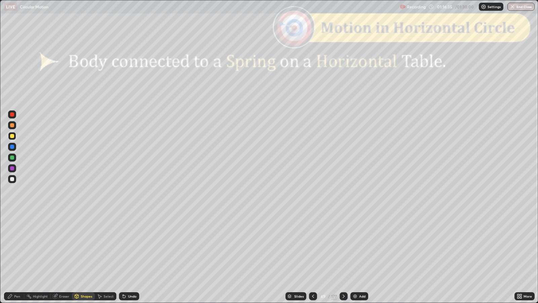
click at [6, 246] on div "Pen" at bounding box center [14, 296] width 20 height 8
click at [14, 126] on div at bounding box center [12, 125] width 8 height 8
click at [13, 180] on div at bounding box center [12, 179] width 4 height 4
click at [12, 136] on div at bounding box center [12, 136] width 4 height 4
click at [12, 157] on div at bounding box center [12, 157] width 4 height 4
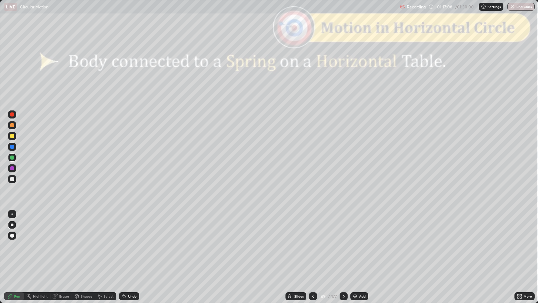
click at [13, 135] on div at bounding box center [12, 136] width 4 height 4
click at [83, 246] on div "Shapes" at bounding box center [86, 295] width 11 height 3
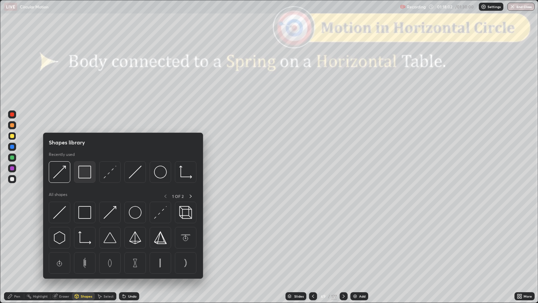
click at [85, 172] on img at bounding box center [84, 171] width 13 height 13
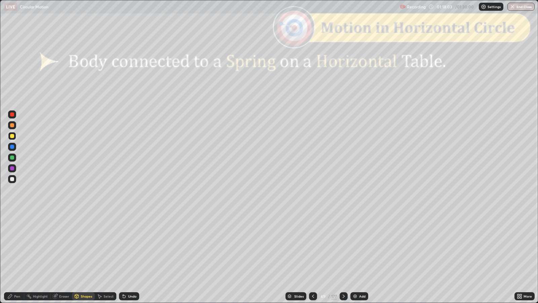
click at [13, 116] on div at bounding box center [12, 114] width 4 height 4
click at [295, 246] on div "Slides" at bounding box center [298, 295] width 9 height 3
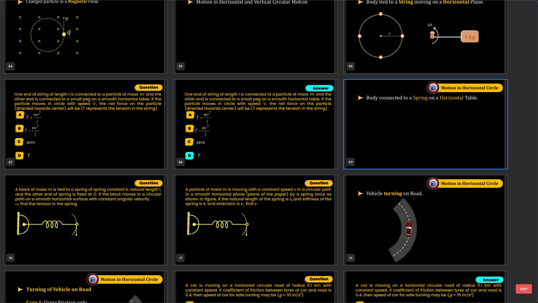
scroll to position [2065, 0]
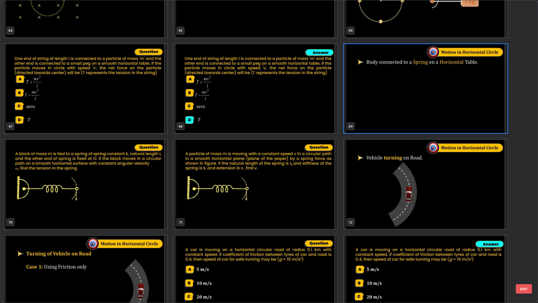
click at [524, 246] on button "EXIT" at bounding box center [524, 288] width 16 height 9
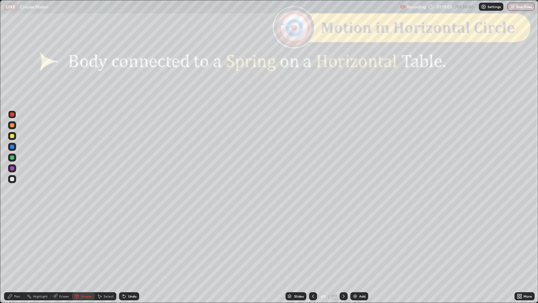
click at [345, 246] on div at bounding box center [344, 296] width 8 height 8
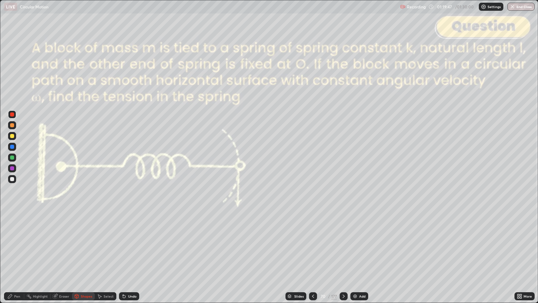
click at [12, 179] on div at bounding box center [12, 179] width 4 height 4
click at [133, 246] on div "Undo" at bounding box center [132, 295] width 8 height 3
click at [135, 246] on div "Undo" at bounding box center [132, 295] width 8 height 3
click at [136, 246] on div "Undo" at bounding box center [129, 296] width 20 height 8
click at [10, 246] on icon at bounding box center [10, 296] width 4 height 4
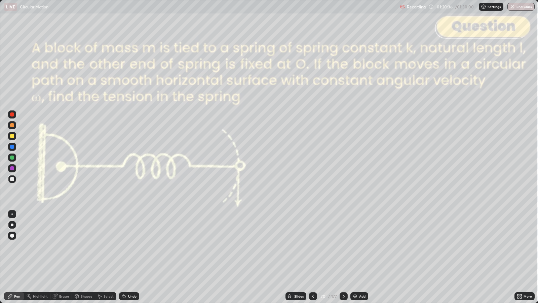
click at [86, 246] on div "Shapes" at bounding box center [86, 295] width 11 height 3
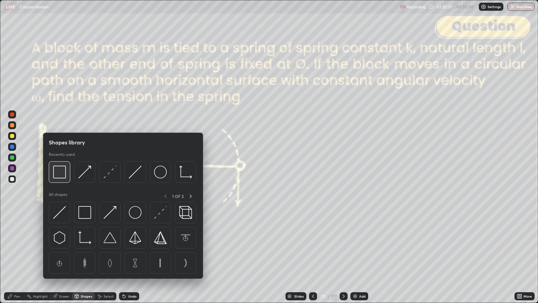
click at [59, 173] on img at bounding box center [59, 171] width 13 height 13
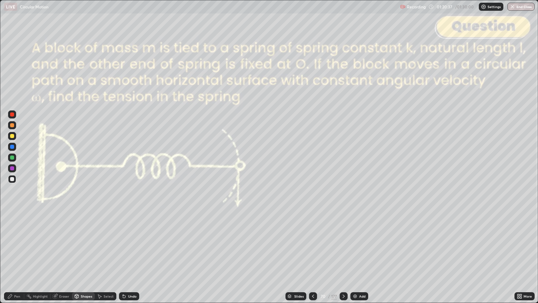
click at [12, 115] on div at bounding box center [12, 114] width 4 height 4
click at [343, 246] on icon at bounding box center [343, 295] width 5 height 5
click at [12, 178] on div at bounding box center [12, 179] width 4 height 4
click at [313, 246] on icon at bounding box center [312, 295] width 5 height 5
click at [343, 246] on icon at bounding box center [343, 295] width 5 height 5
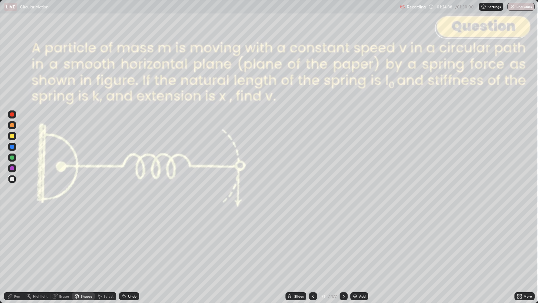
click at [125, 246] on div "Undo" at bounding box center [129, 296] width 20 height 8
click at [128, 246] on div "Undo" at bounding box center [129, 296] width 20 height 8
click at [10, 246] on icon at bounding box center [10, 296] width 4 height 4
click at [85, 246] on div "Shapes" at bounding box center [86, 295] width 11 height 3
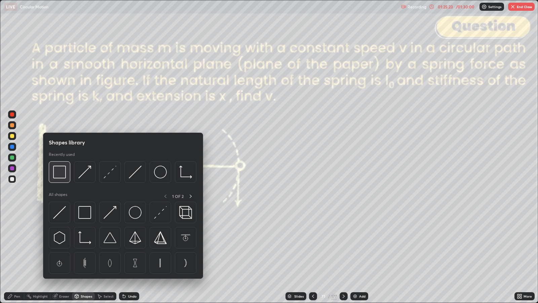
click at [59, 176] on img at bounding box center [59, 171] width 13 height 13
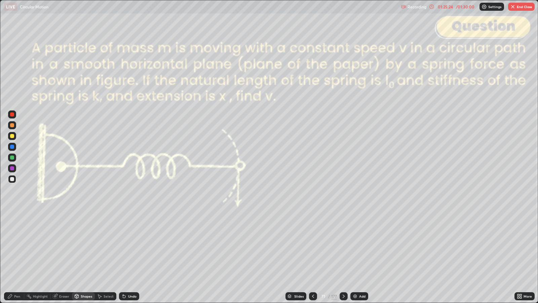
click at [12, 116] on div at bounding box center [12, 114] width 4 height 4
click at [342, 246] on icon at bounding box center [343, 295] width 5 height 5
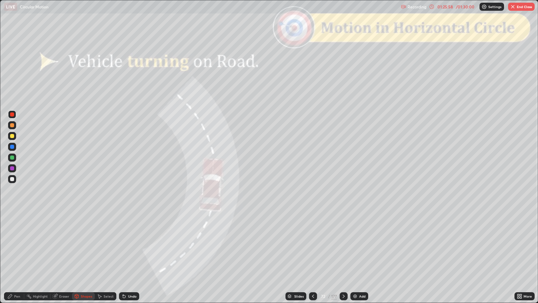
click at [303, 246] on div "Slides" at bounding box center [298, 295] width 9 height 3
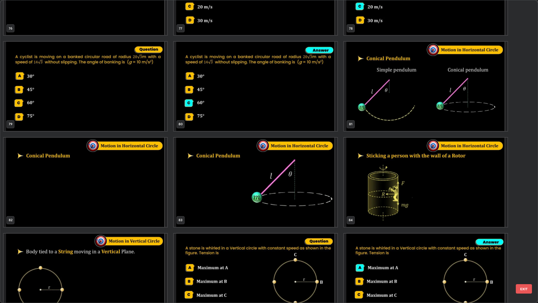
scroll to position [2450, 0]
click at [390, 196] on img "grid" at bounding box center [425, 181] width 163 height 89
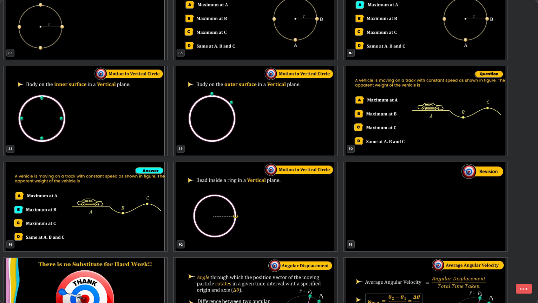
scroll to position [2715, 0]
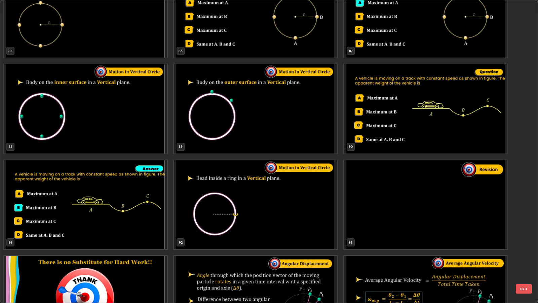
click at [520, 246] on button "EXIT" at bounding box center [524, 288] width 16 height 9
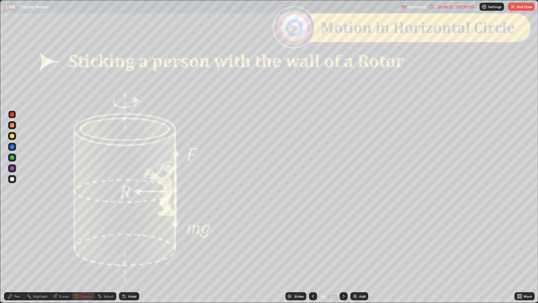
click at [299, 246] on div "Slides" at bounding box center [298, 295] width 9 height 3
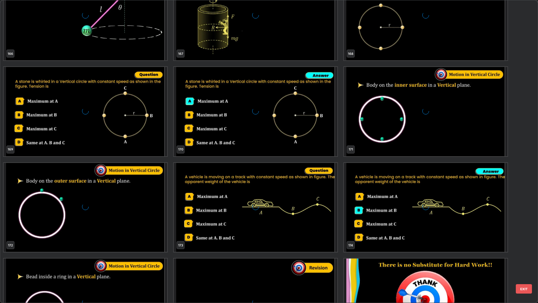
scroll to position [5344, 0]
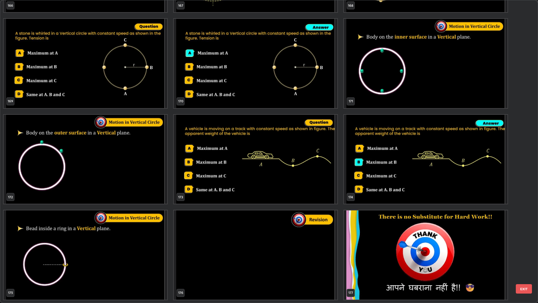
click at [304, 244] on img "grid" at bounding box center [255, 254] width 163 height 89
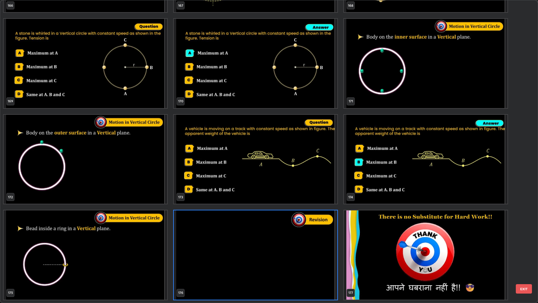
click at [526, 246] on button "EXIT" at bounding box center [524, 288] width 16 height 9
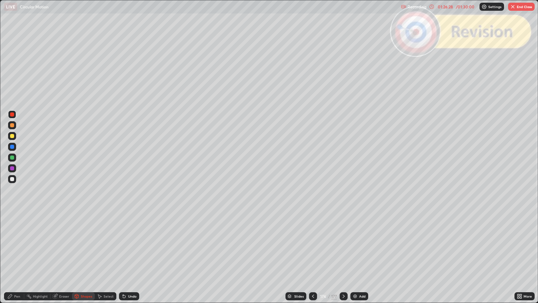
click at [345, 246] on icon at bounding box center [343, 295] width 5 height 5
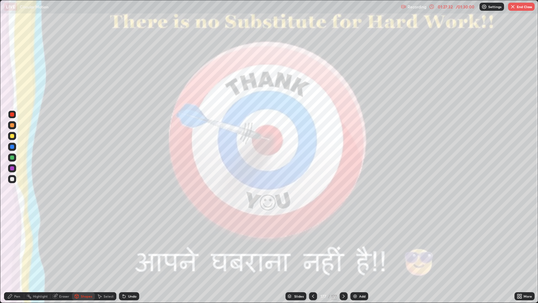
click at [521, 6] on button "End Class" at bounding box center [521, 7] width 27 height 8
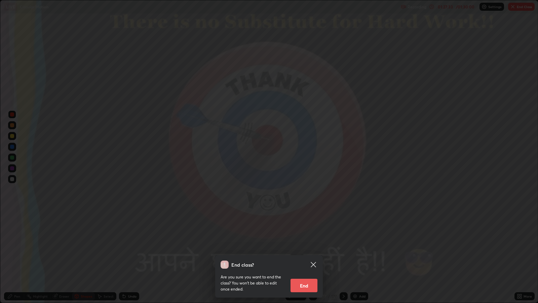
click at [301, 246] on button "End" at bounding box center [304, 284] width 27 height 13
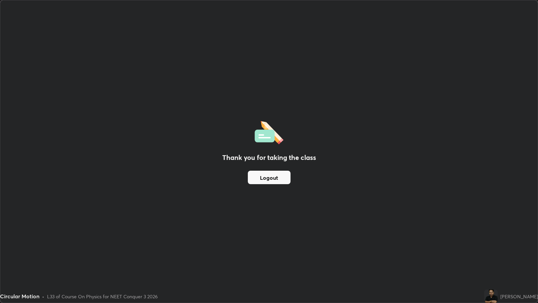
click at [262, 172] on button "Logout" at bounding box center [269, 176] width 43 height 13
